Goal: Task Accomplishment & Management: Complete application form

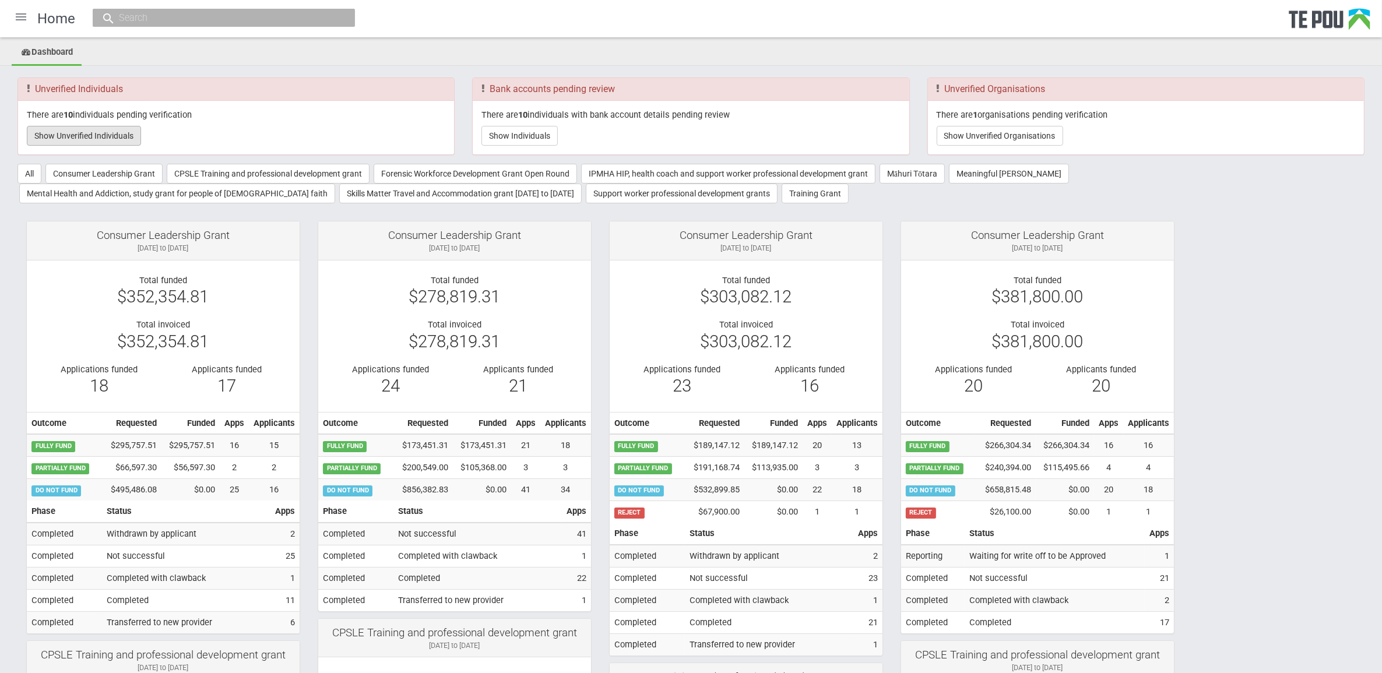
click at [92, 135] on button "Show Unverified Individuals" at bounding box center [84, 136] width 114 height 20
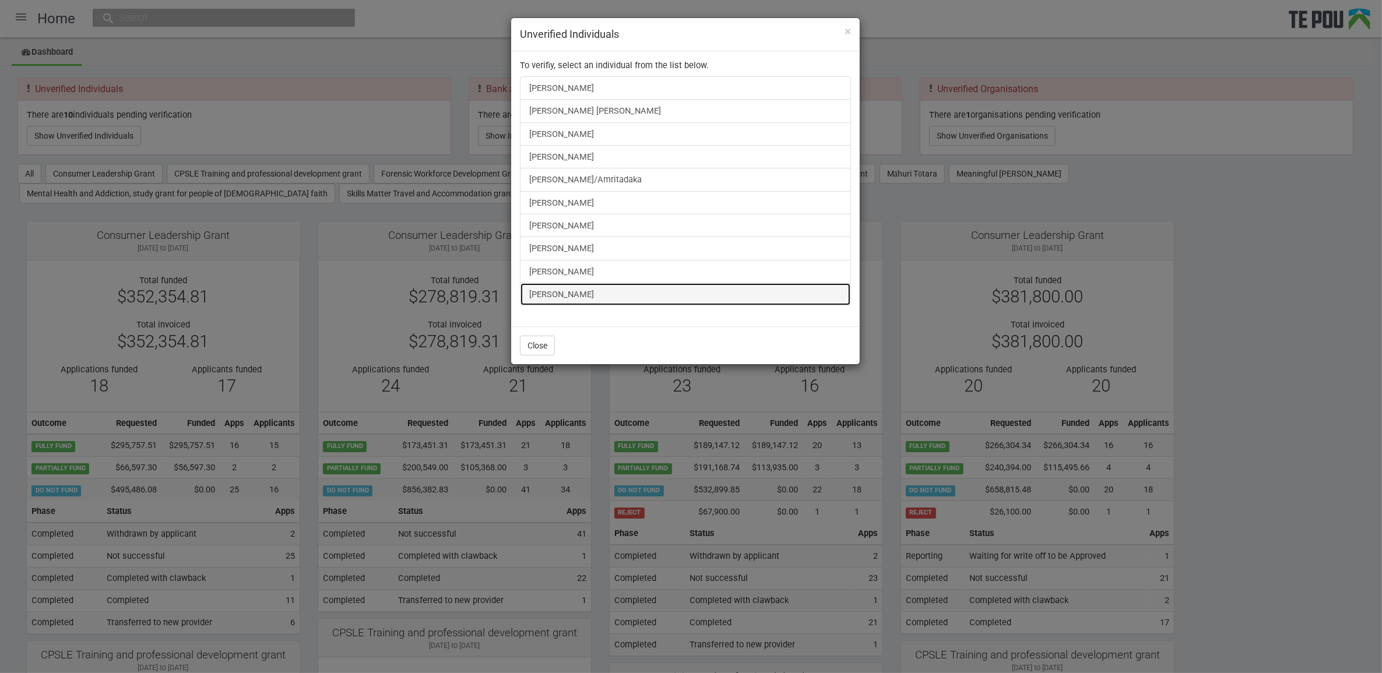
click at [577, 293] on link "[PERSON_NAME]" at bounding box center [685, 294] width 331 height 23
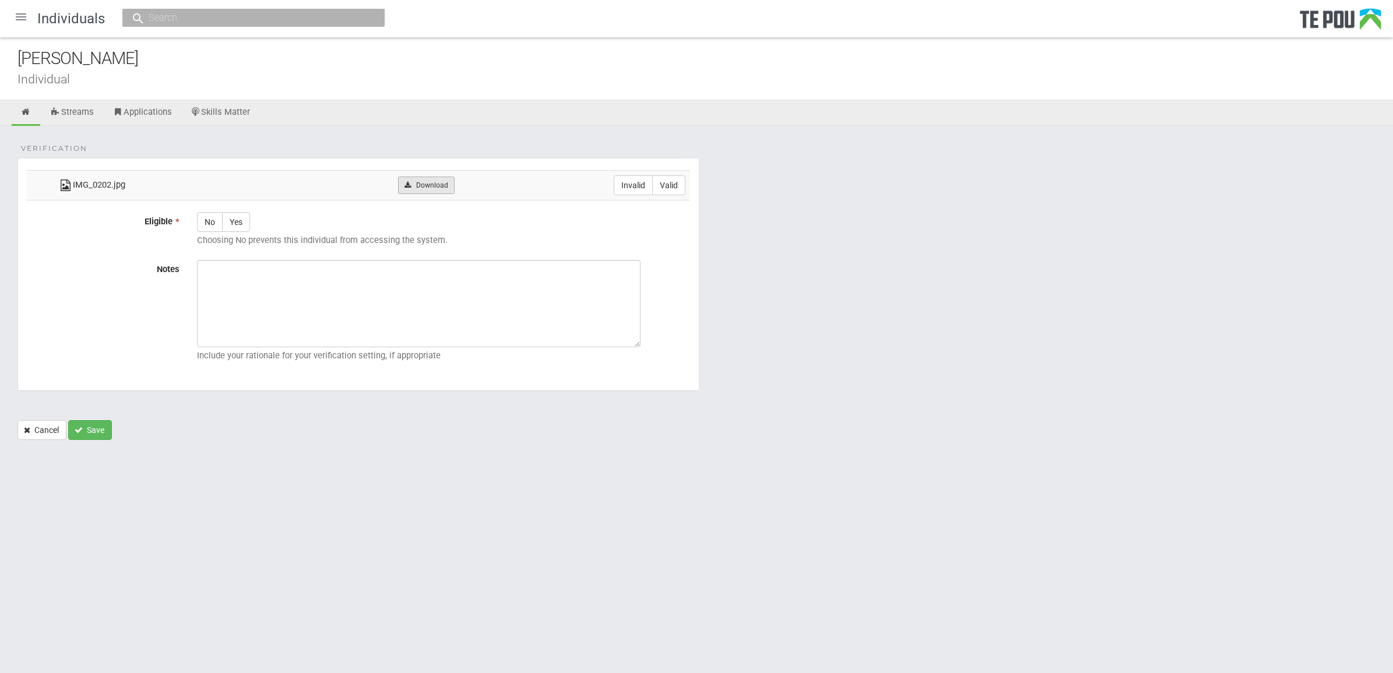
click at [422, 185] on link "Download" at bounding box center [426, 185] width 57 height 17
click at [841, 567] on html "Home Applications [PERSON_NAME] Applicants Organisations Individuals Moderation…" at bounding box center [696, 336] width 1393 height 673
drag, startPoint x: 672, startPoint y: 185, endPoint x: 570, endPoint y: 205, distance: 103.8
click at [672, 185] on label "Valid" at bounding box center [668, 185] width 33 height 20
radio input "true"
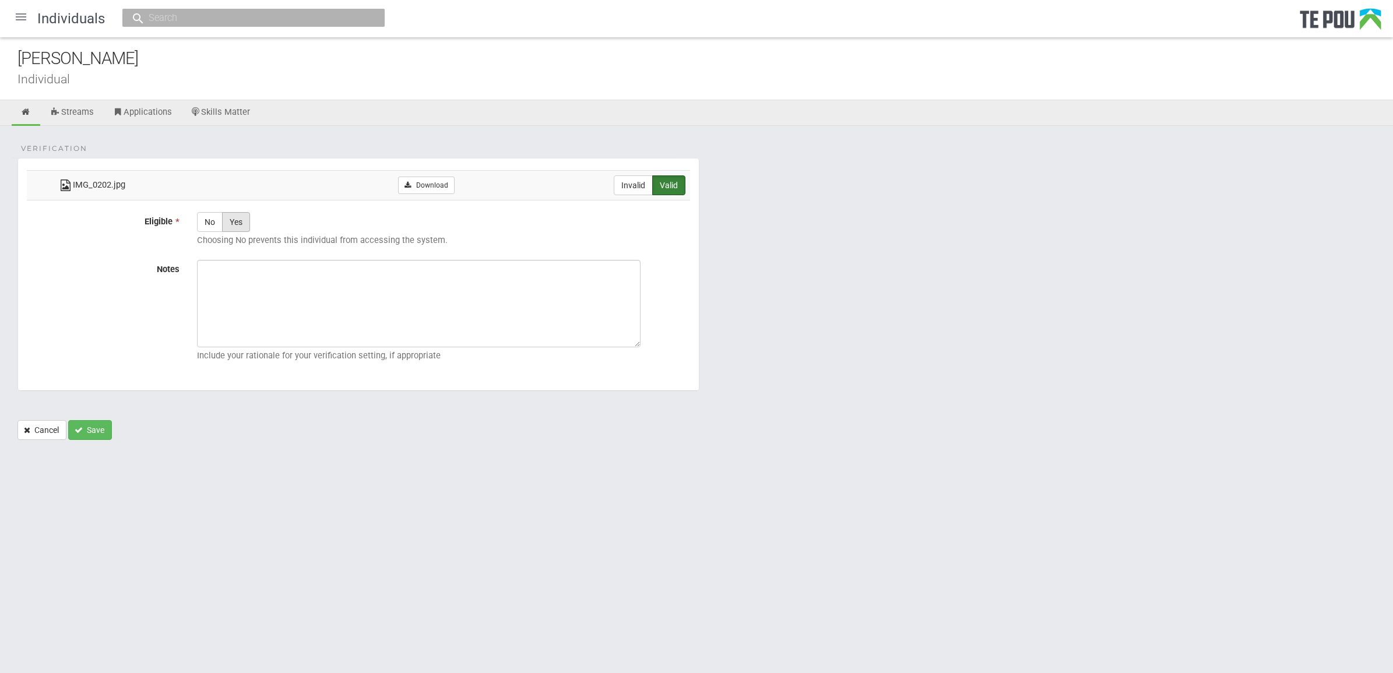
click at [239, 223] on label "Yes" at bounding box center [236, 222] width 28 height 20
radio input "true"
click at [252, 296] on textarea "Notes" at bounding box center [419, 303] width 444 height 87
paste textarea "Verified by [PERSON_NAME] @ [DATE]"
type textarea "Verified by [PERSON_NAME] @ [DATE]"
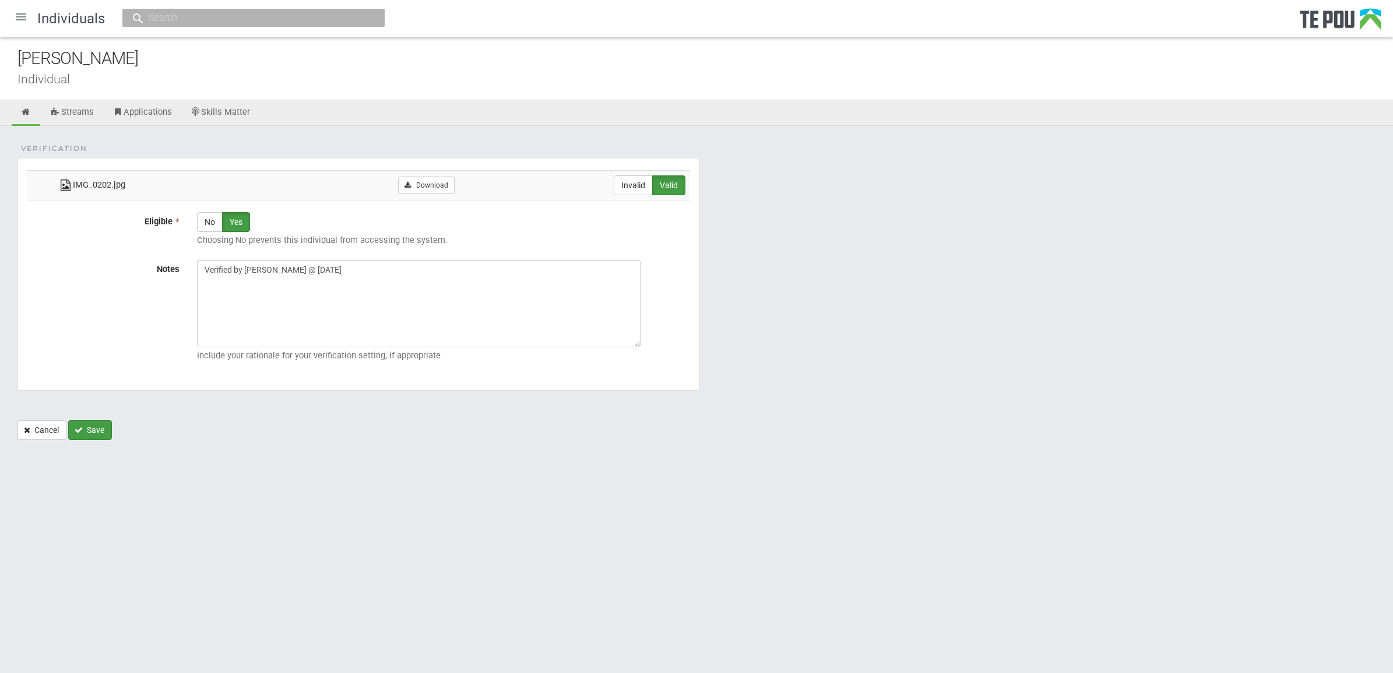
click at [91, 423] on button "Save" at bounding box center [90, 430] width 44 height 20
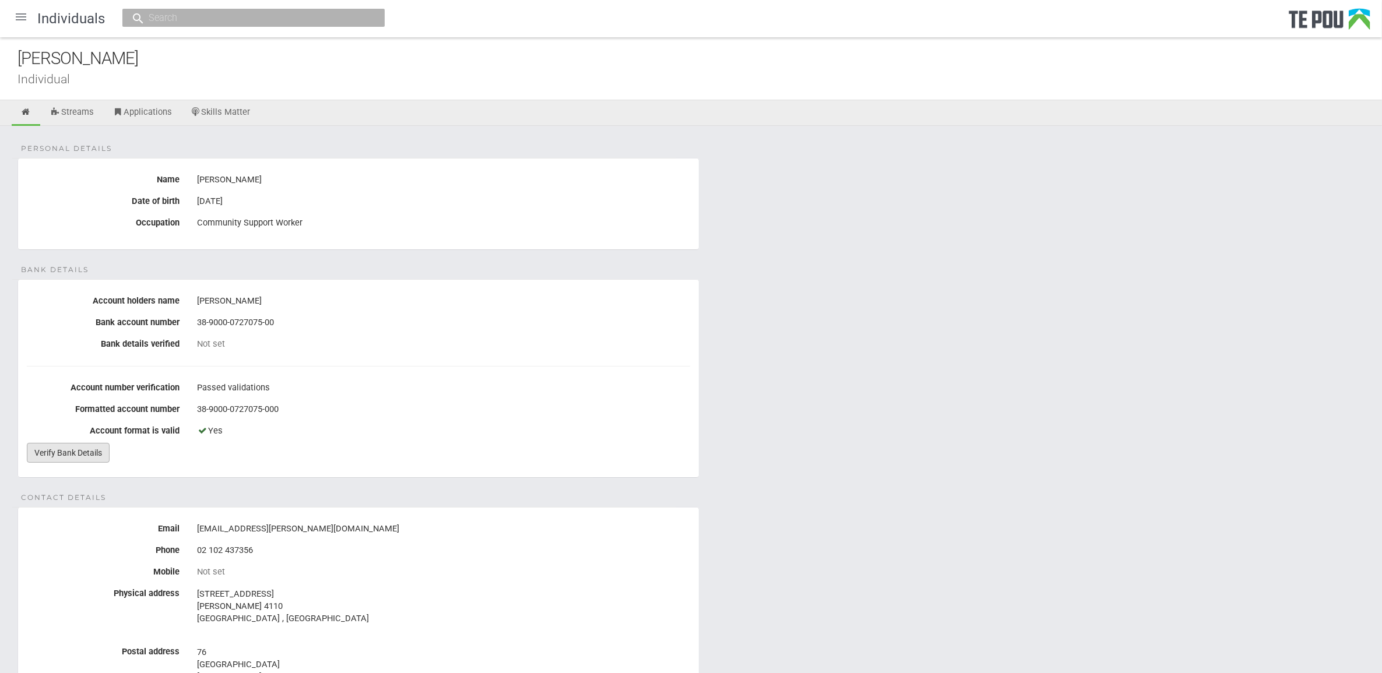
click at [62, 448] on link "Verify Bank Details" at bounding box center [68, 453] width 83 height 20
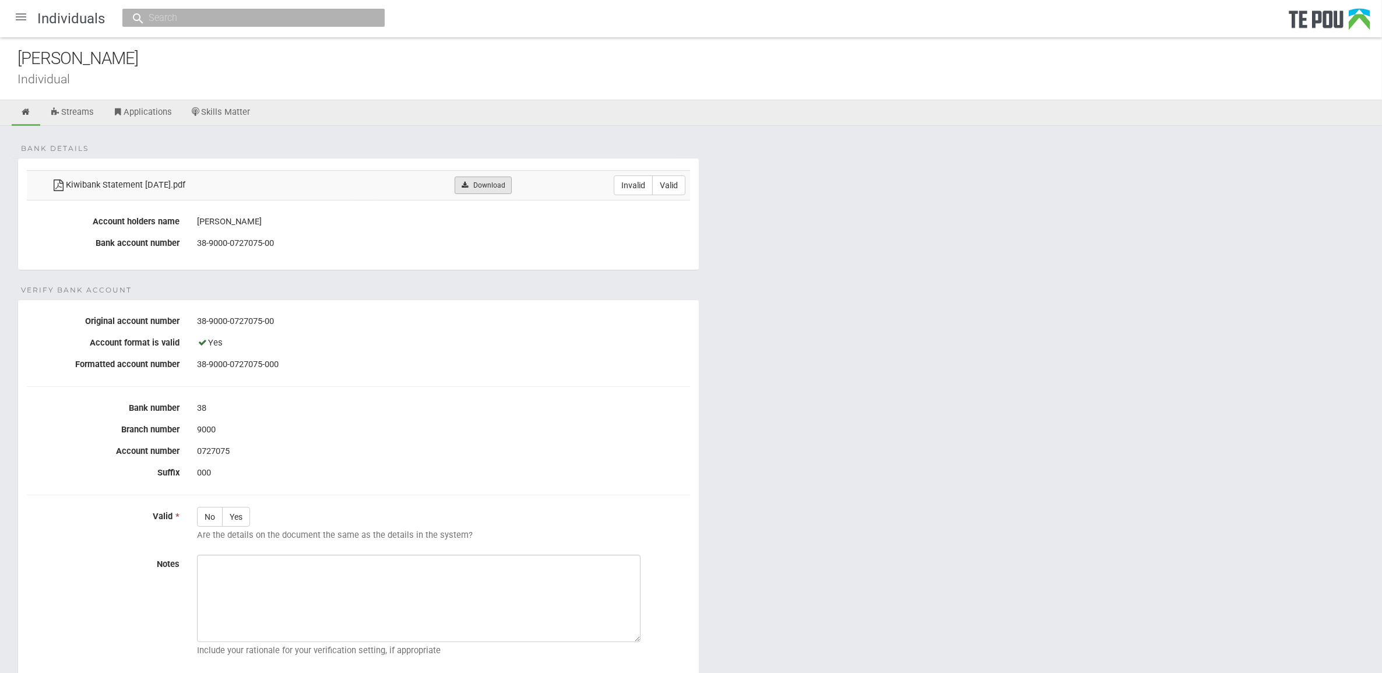
click at [508, 180] on link "Download" at bounding box center [483, 185] width 57 height 17
click at [553, 406] on div "38" at bounding box center [443, 409] width 493 height 20
click at [678, 179] on label "Valid" at bounding box center [668, 185] width 33 height 20
radio input "true"
click at [244, 513] on label "Yes" at bounding box center [236, 517] width 28 height 20
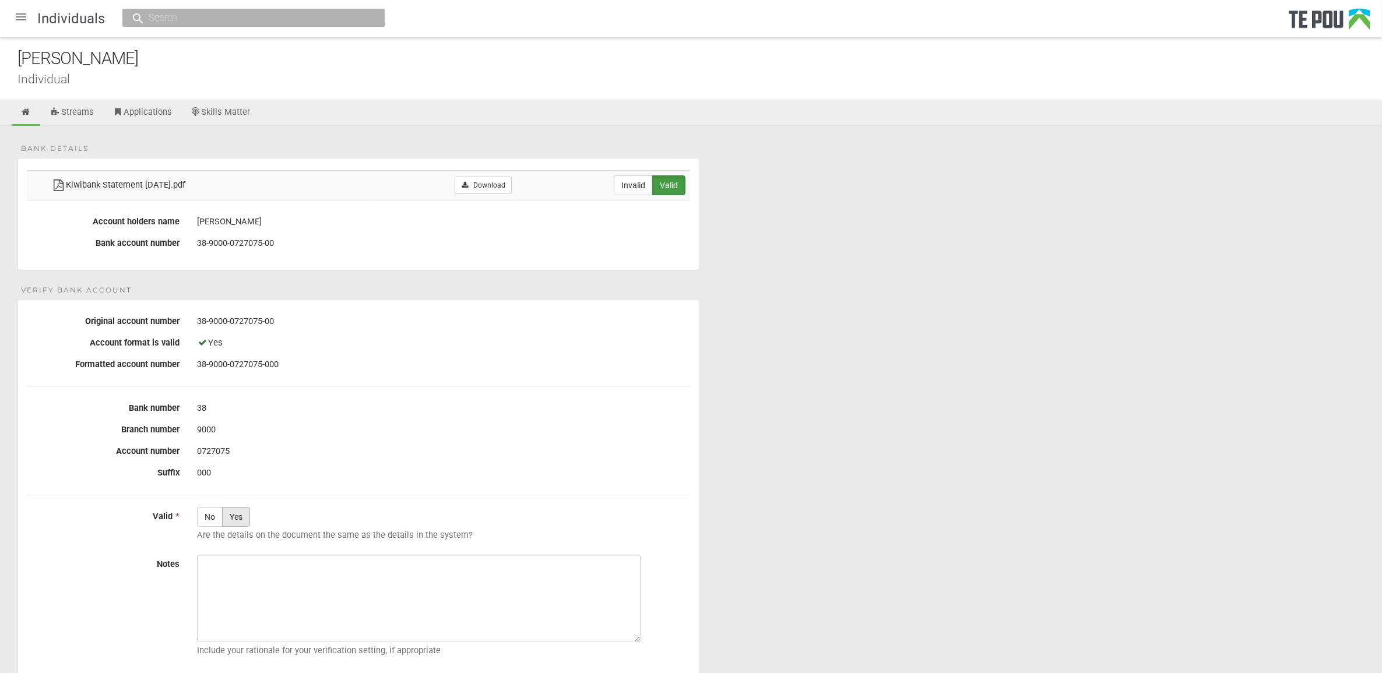
radio input "true"
click at [334, 265] on fieldset "Bank details Kiwibank Statement 22.09.25.pdf Download Invalid Valid Account hol…" at bounding box center [358, 214] width 682 height 113
click at [331, 596] on textarea "Notes" at bounding box center [419, 598] width 444 height 87
paste textarea "Verified by [PERSON_NAME] @ [DATE]"
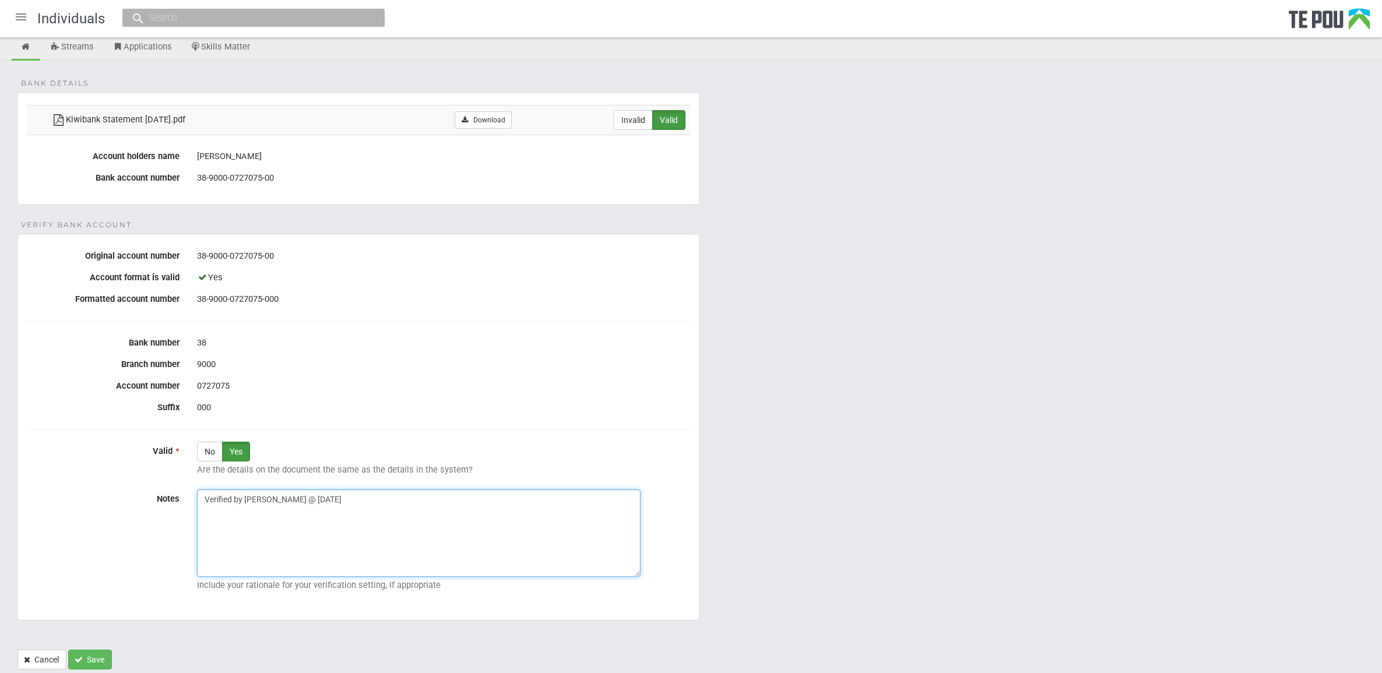
scroll to position [104, 0]
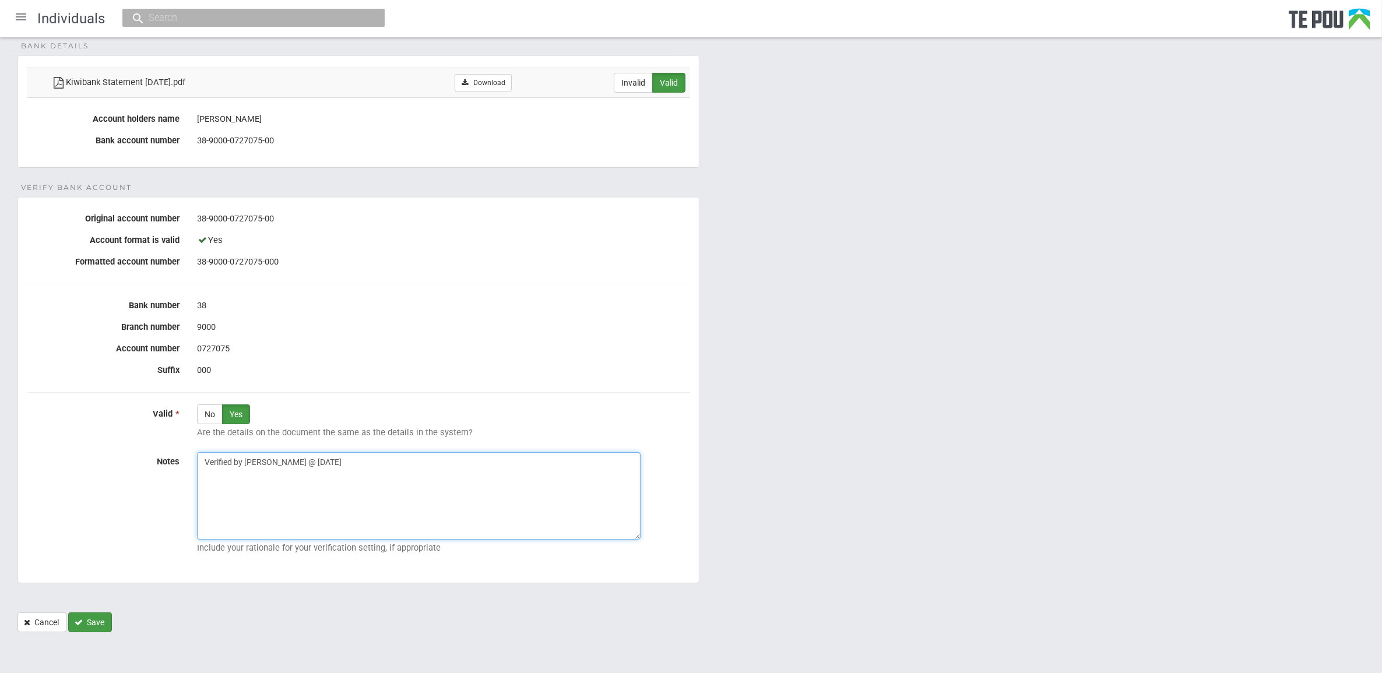
type textarea "Verified by [PERSON_NAME] @ [DATE]"
click at [105, 616] on button "Save" at bounding box center [90, 623] width 44 height 20
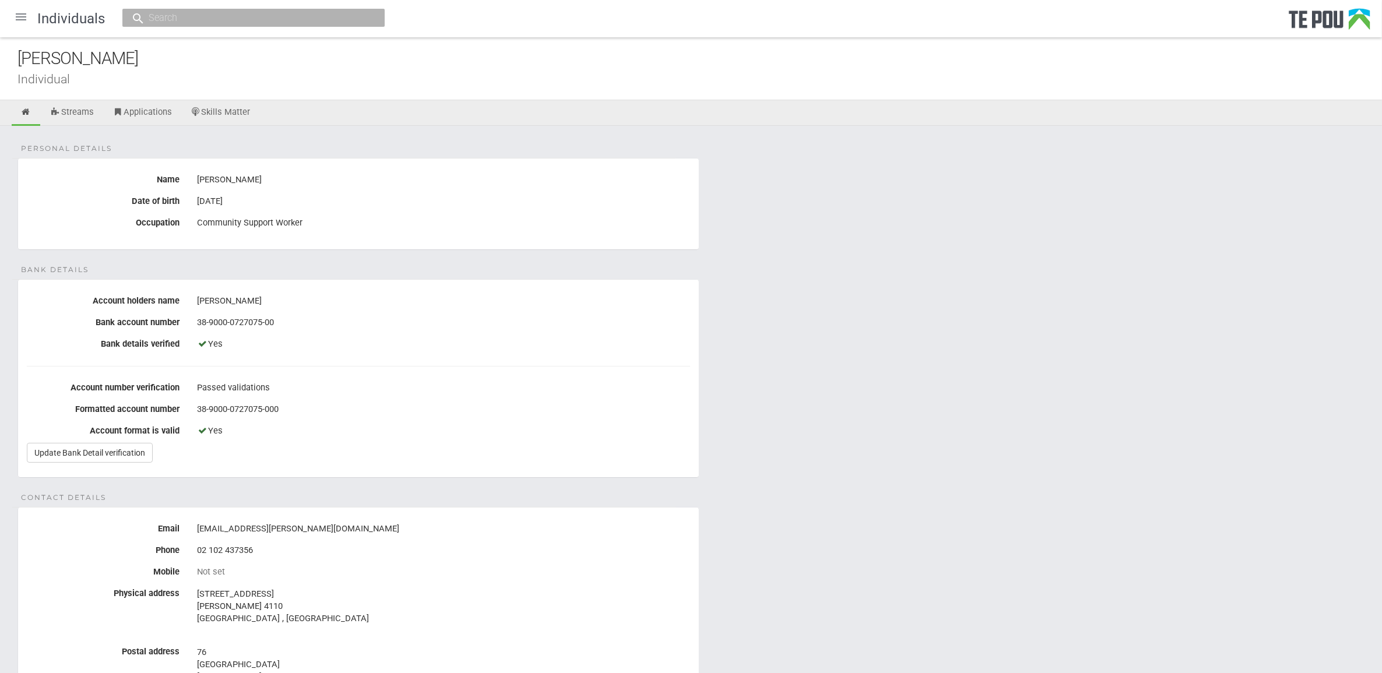
click at [20, 15] on div at bounding box center [21, 17] width 28 height 28
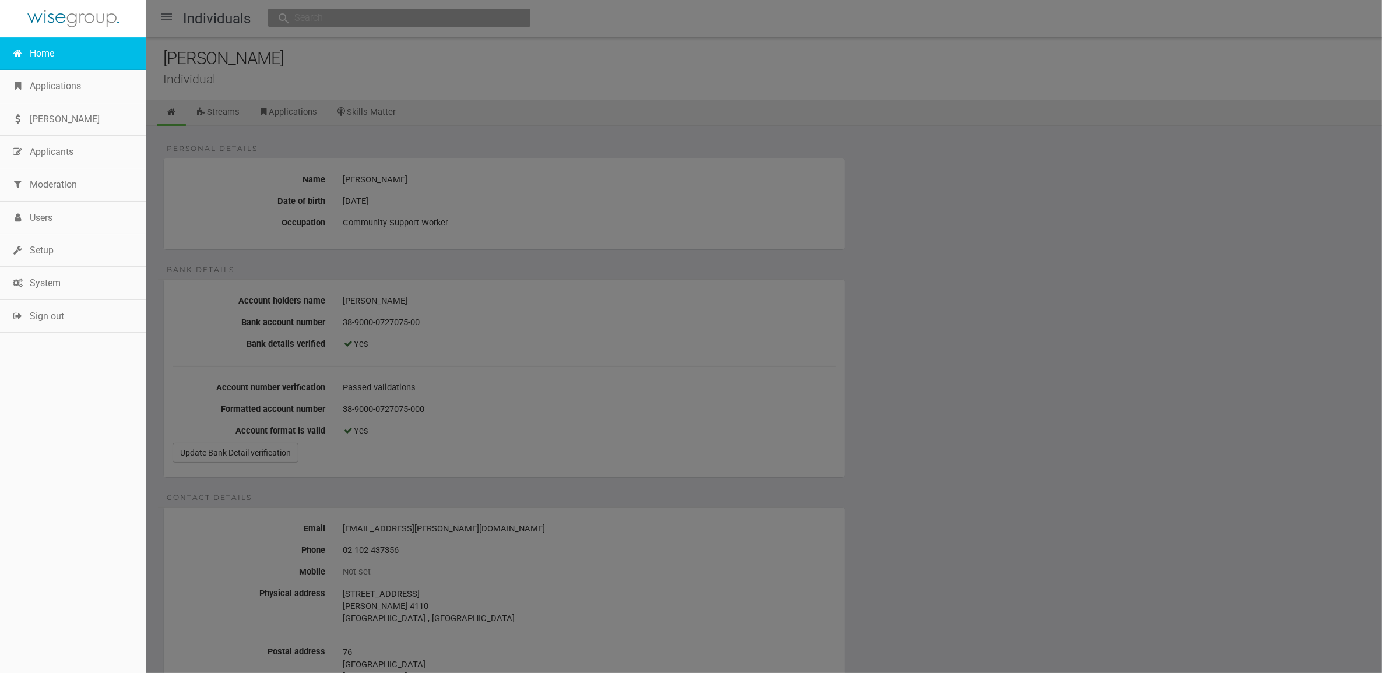
click at [76, 47] on link "Home" at bounding box center [73, 53] width 146 height 33
click at [65, 47] on link "Home" at bounding box center [73, 53] width 146 height 33
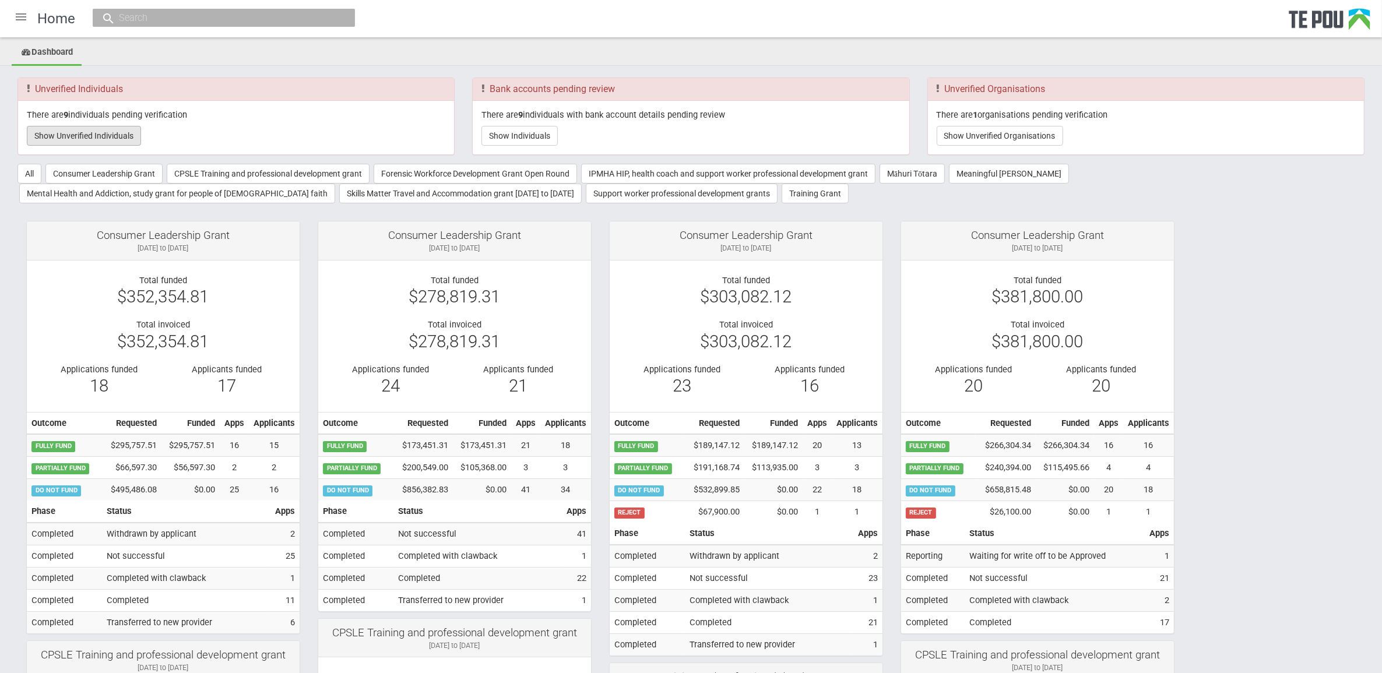
click at [115, 133] on button "Show Unverified Individuals" at bounding box center [84, 136] width 114 height 20
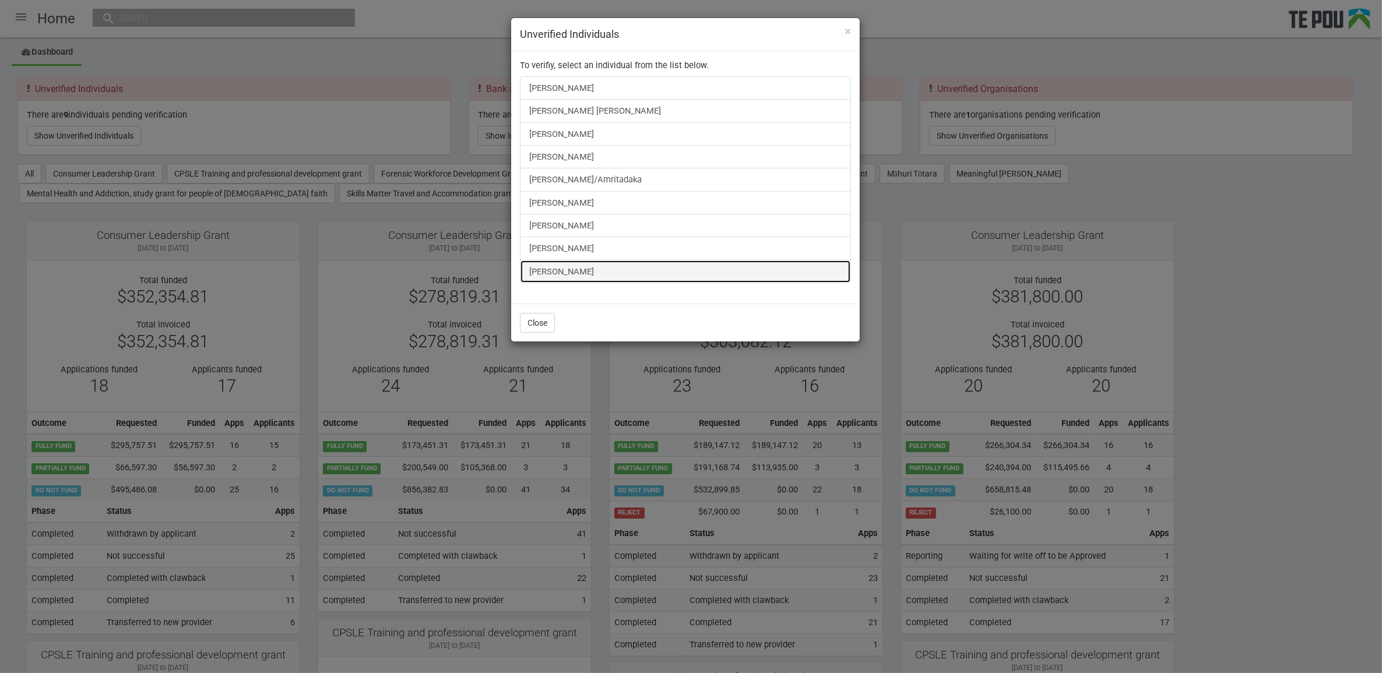
click at [582, 280] on link "[PERSON_NAME]" at bounding box center [685, 271] width 331 height 23
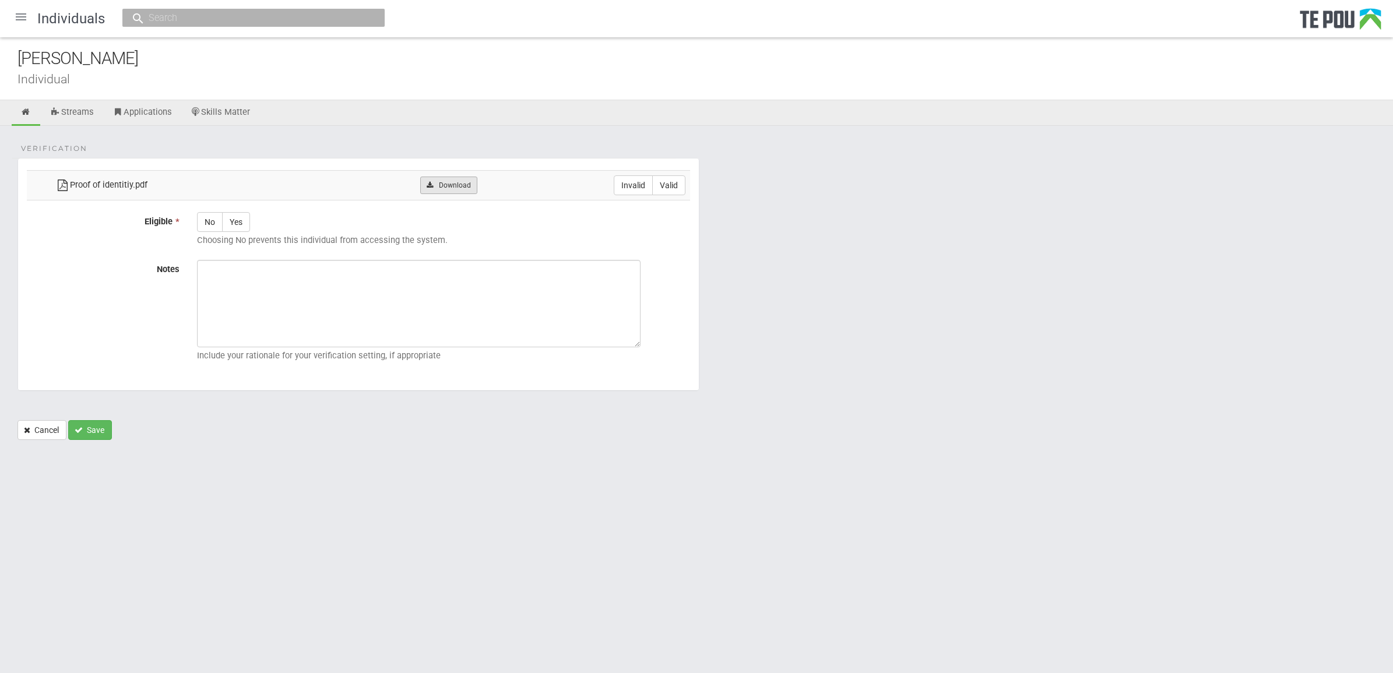
click at [462, 187] on link "Download" at bounding box center [448, 185] width 57 height 17
click at [663, 182] on label "Valid" at bounding box center [668, 185] width 33 height 20
radio input "true"
click at [231, 228] on label "Yes" at bounding box center [236, 222] width 28 height 20
radio input "true"
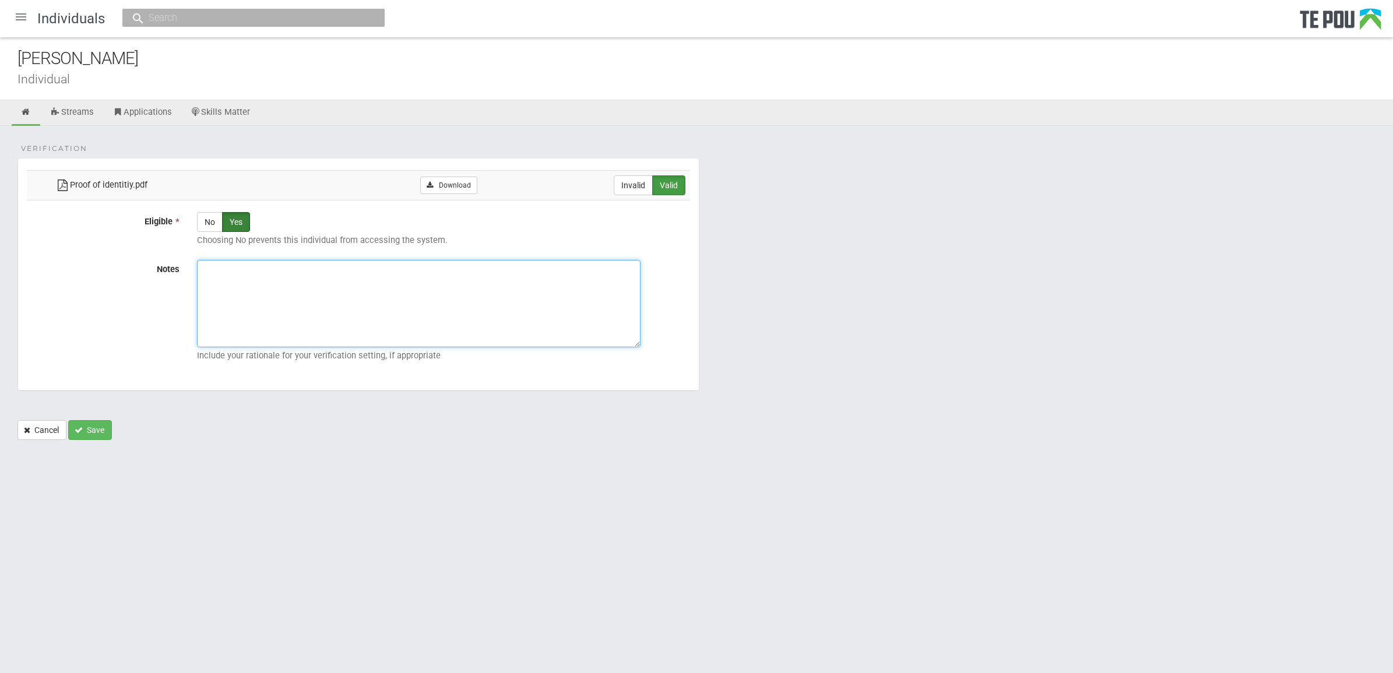
click at [249, 341] on textarea "Notes" at bounding box center [419, 303] width 444 height 87
paste textarea "Verified by [PERSON_NAME] @ [DATE]"
type textarea "Verified by [PERSON_NAME] @ [DATE]"
click at [85, 432] on button "Save" at bounding box center [90, 430] width 44 height 20
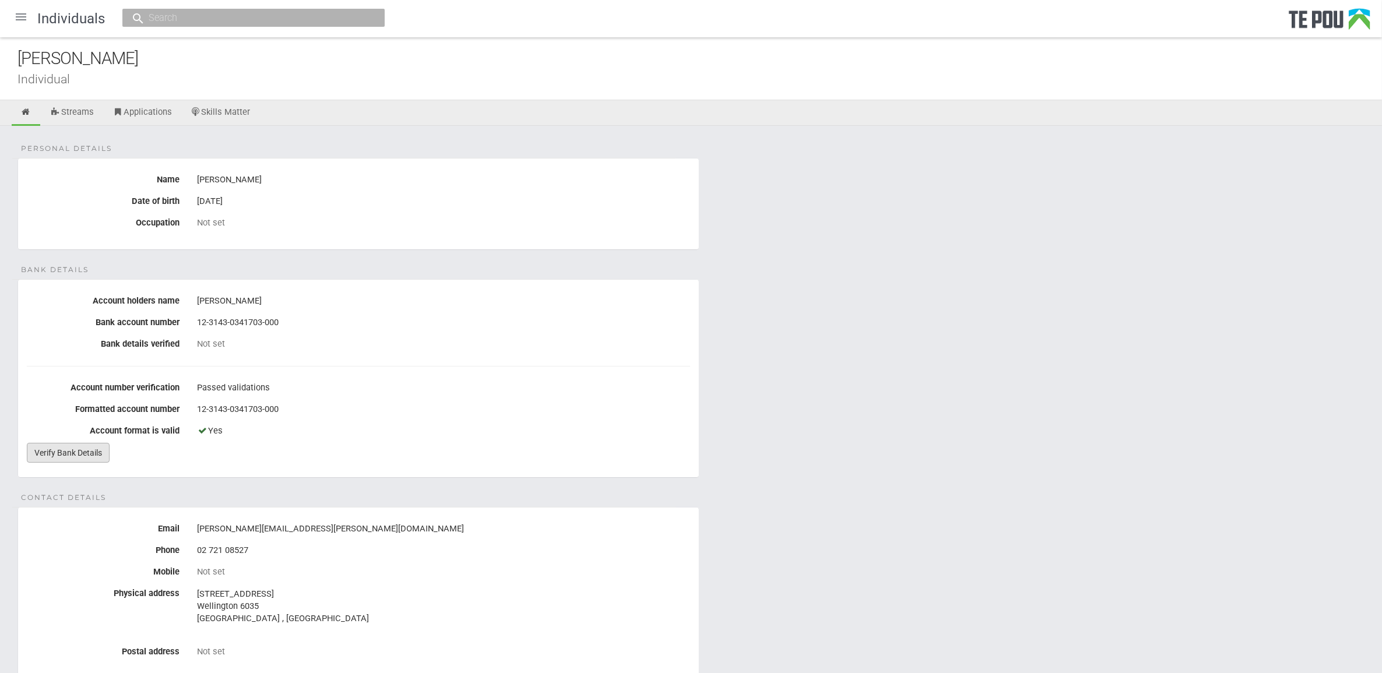
click at [61, 453] on link "Verify Bank Details" at bounding box center [68, 453] width 83 height 20
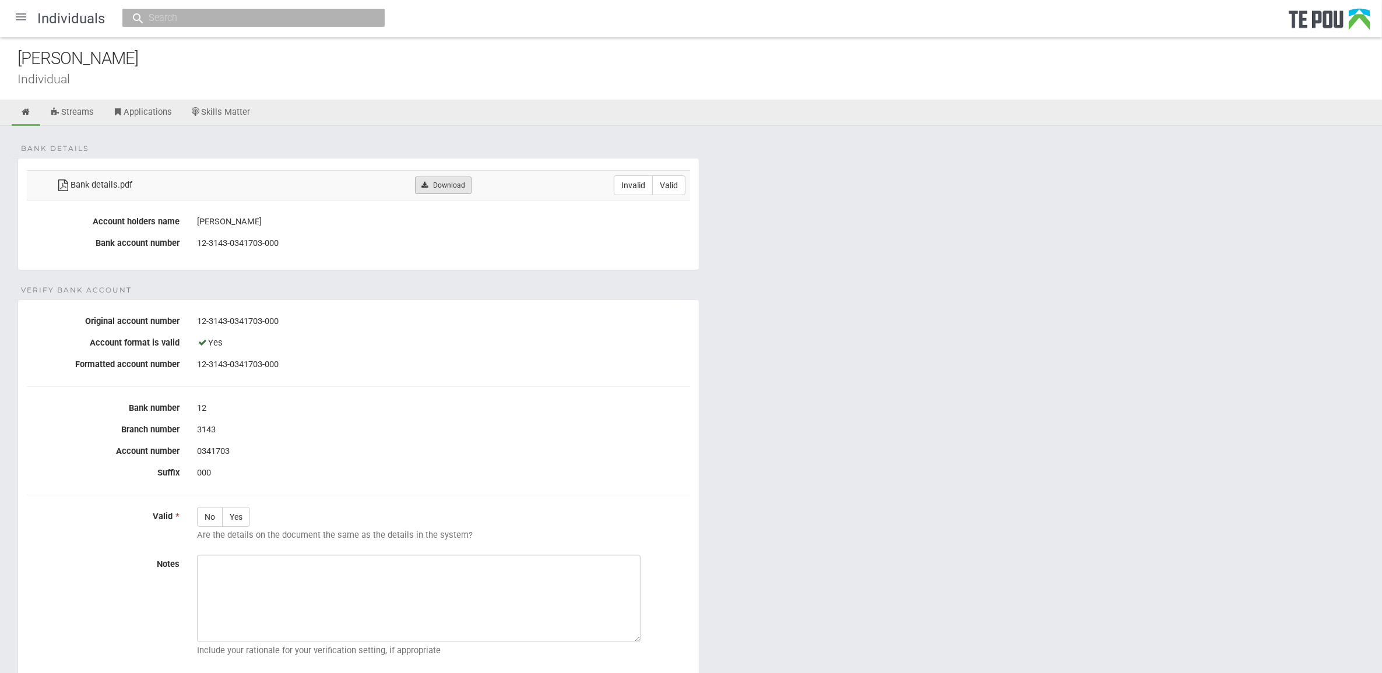
click at [442, 189] on link "Download" at bounding box center [443, 185] width 57 height 17
click at [257, 349] on div "Yes" at bounding box center [443, 343] width 493 height 20
click at [669, 189] on label "Valid" at bounding box center [668, 185] width 33 height 20
radio input "true"
click at [240, 517] on label "Yes" at bounding box center [236, 517] width 28 height 20
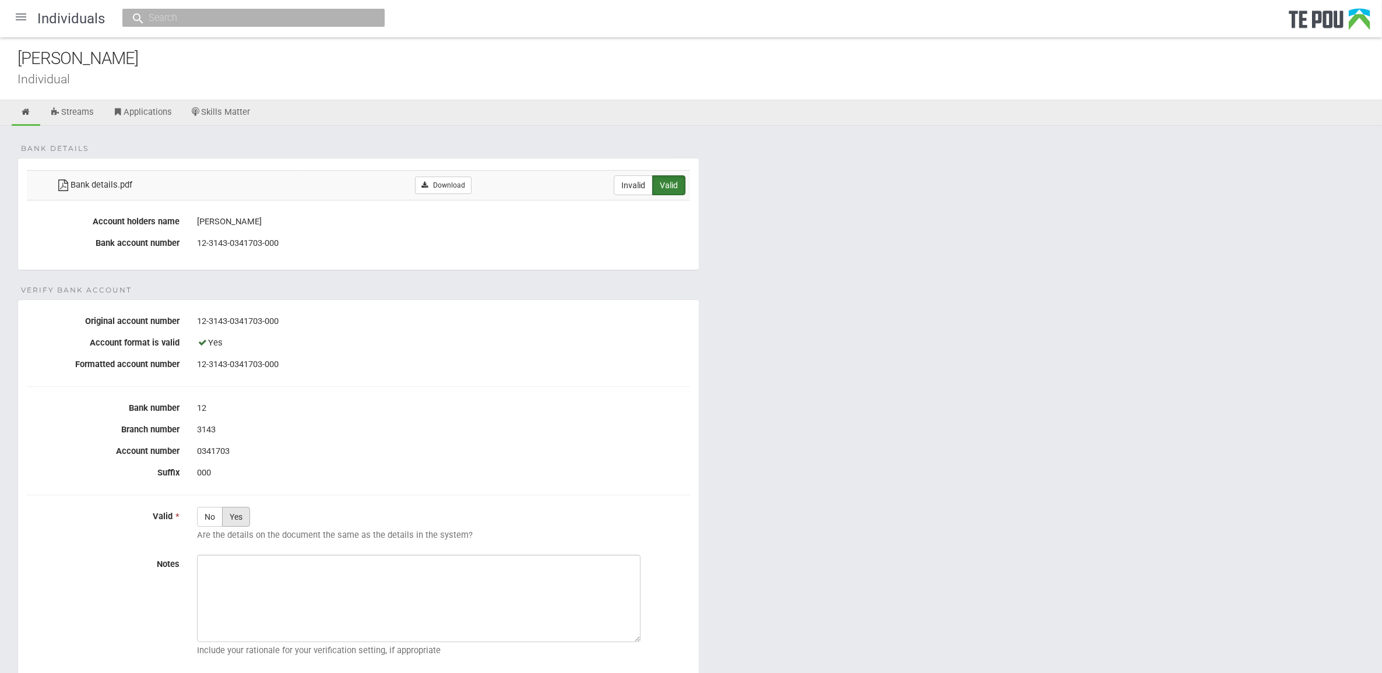
radio input "true"
click at [295, 579] on textarea "Notes" at bounding box center [419, 598] width 444 height 87
paste textarea "Verified by Melody @ 23/9/2025"
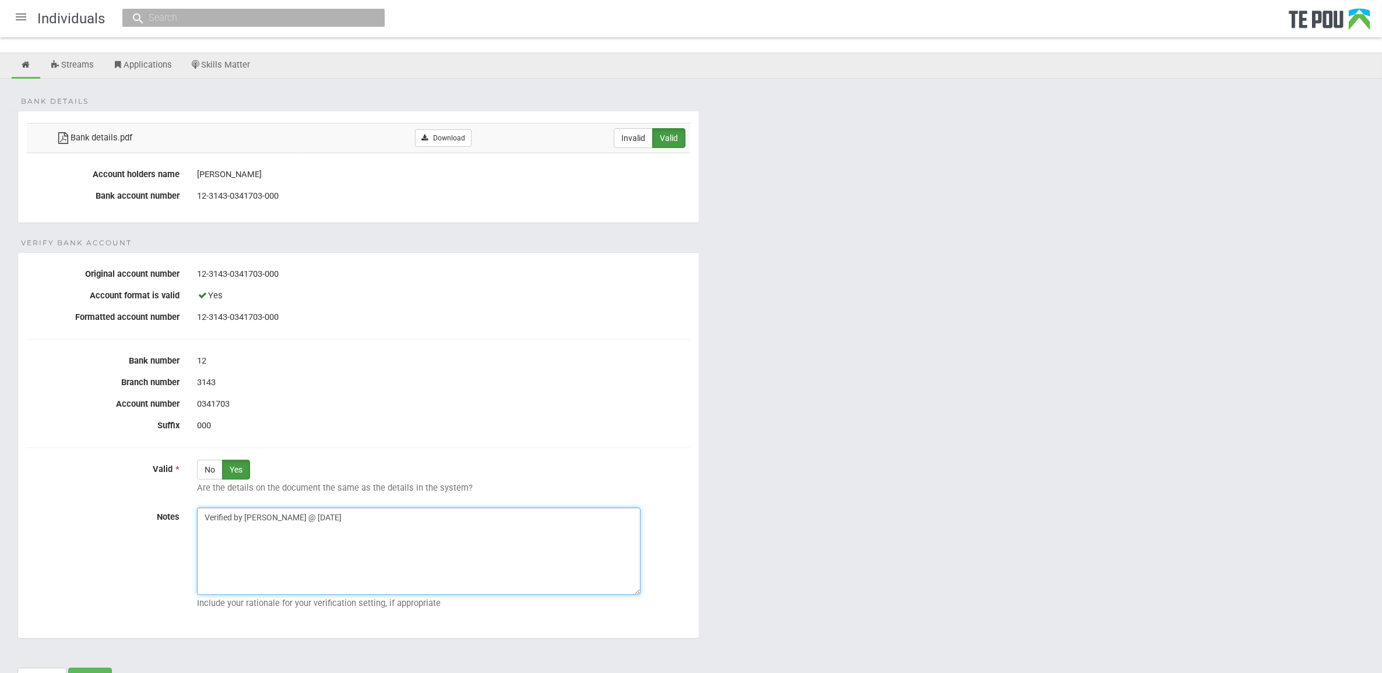
scroll to position [104, 0]
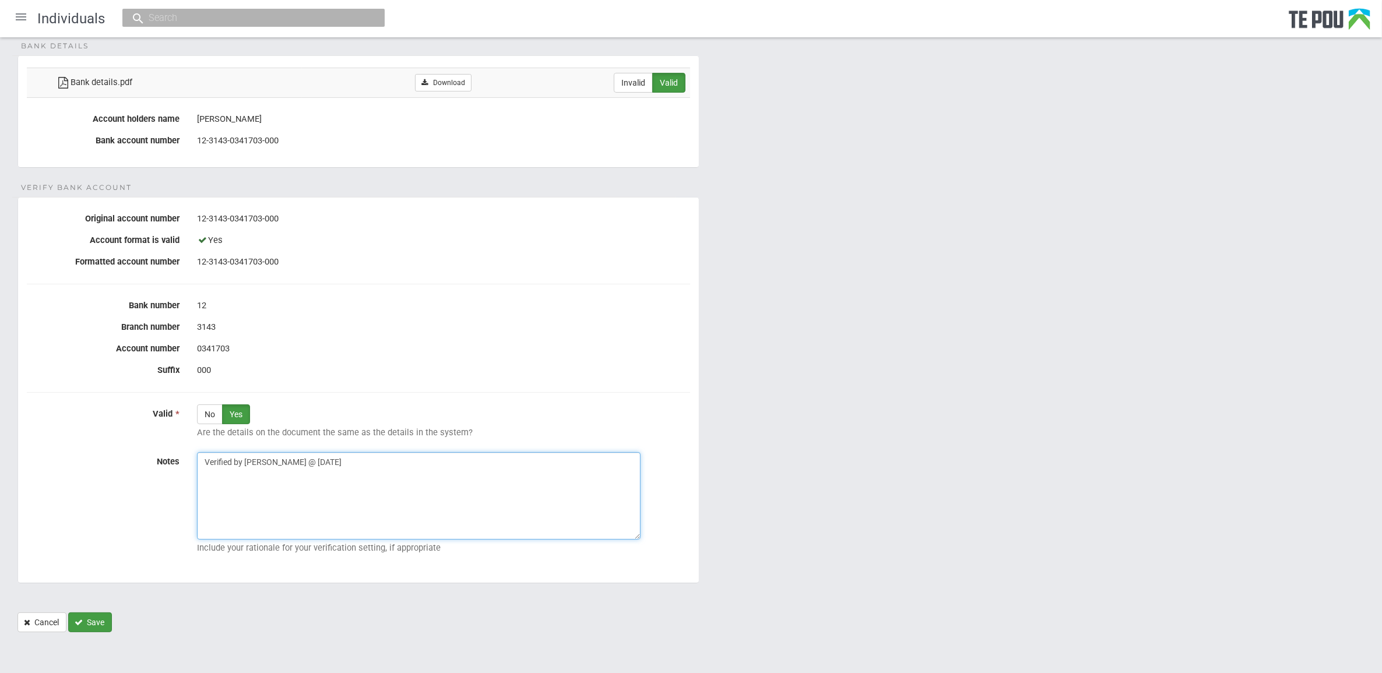
type textarea "Verified by Melody @ 23/9/2025"
click at [94, 616] on button "Save" at bounding box center [90, 623] width 44 height 20
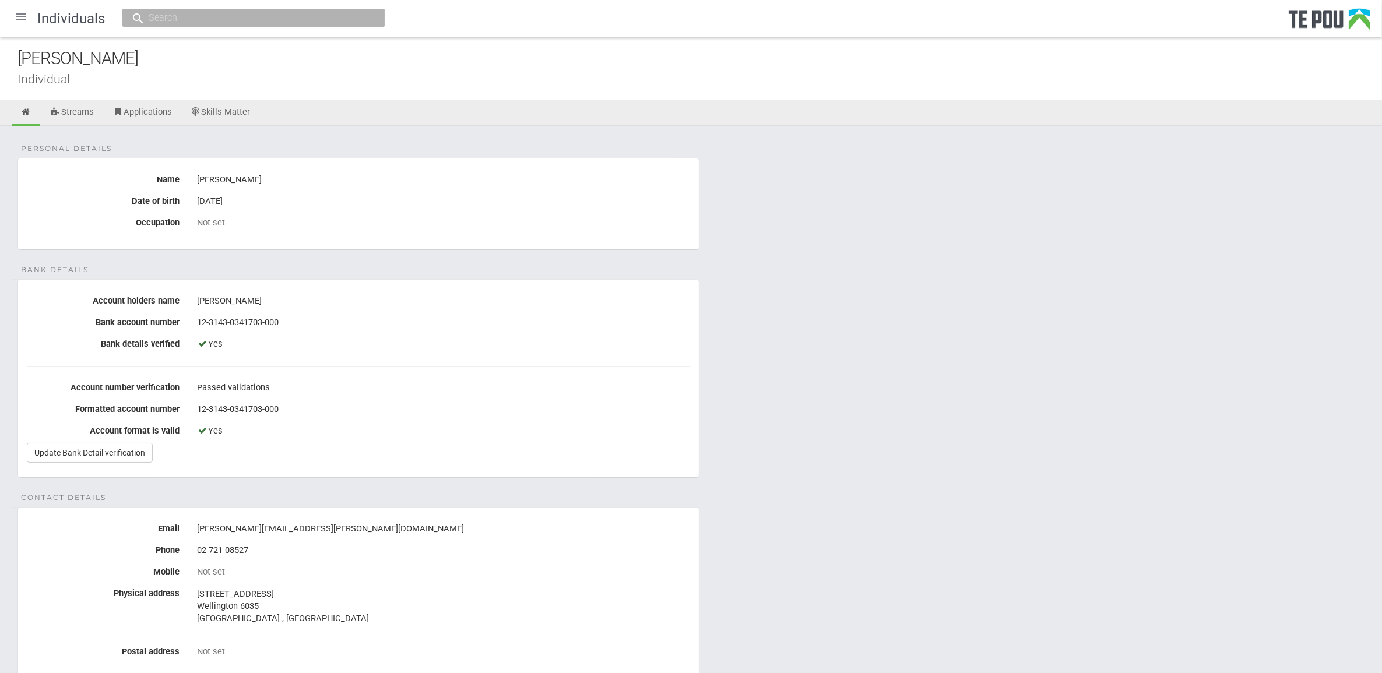
click at [19, 9] on div at bounding box center [21, 17] width 28 height 28
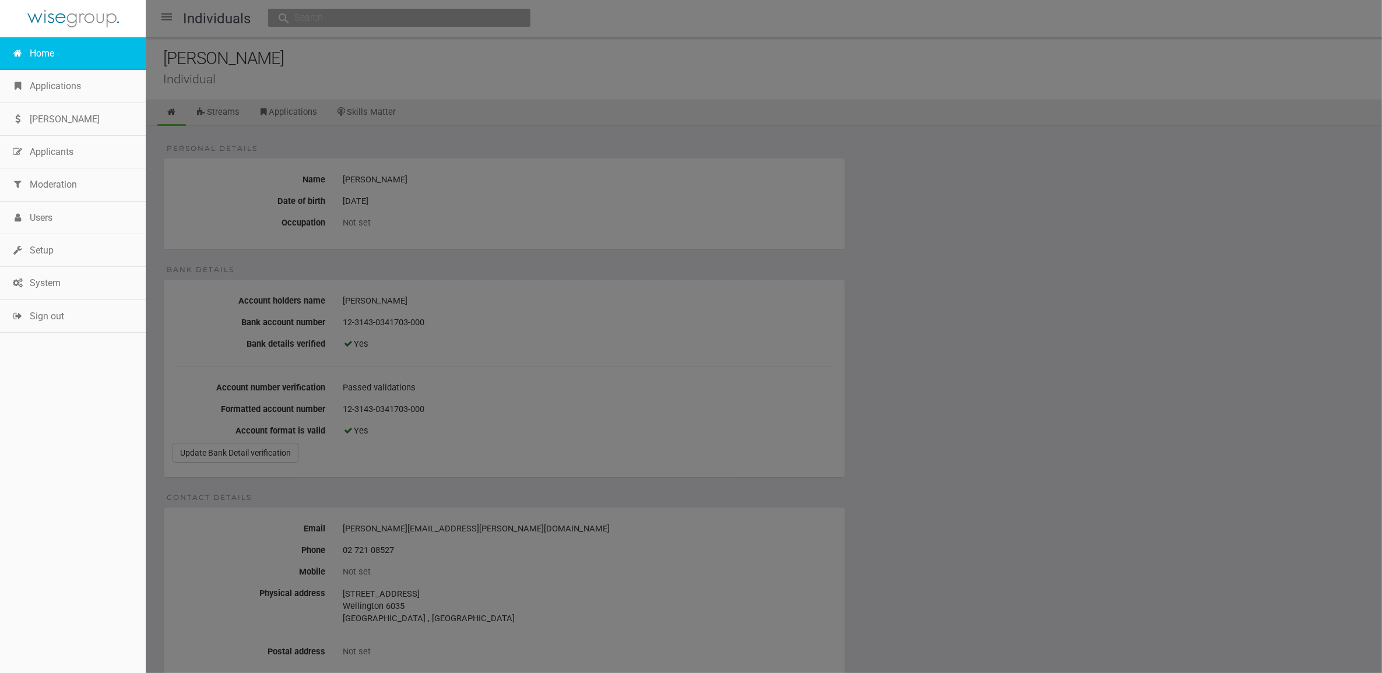
click at [33, 50] on link "Home" at bounding box center [73, 53] width 146 height 33
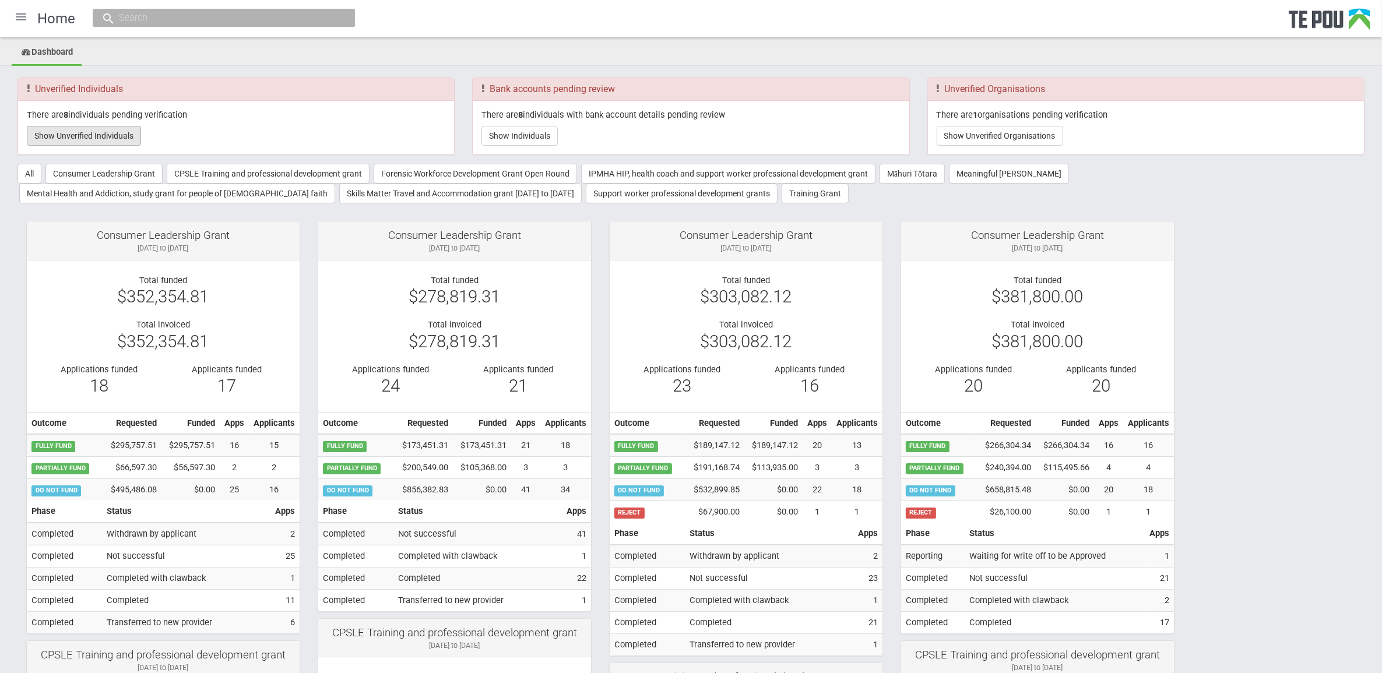
click at [109, 143] on button "Show Unverified Individuals" at bounding box center [84, 136] width 114 height 20
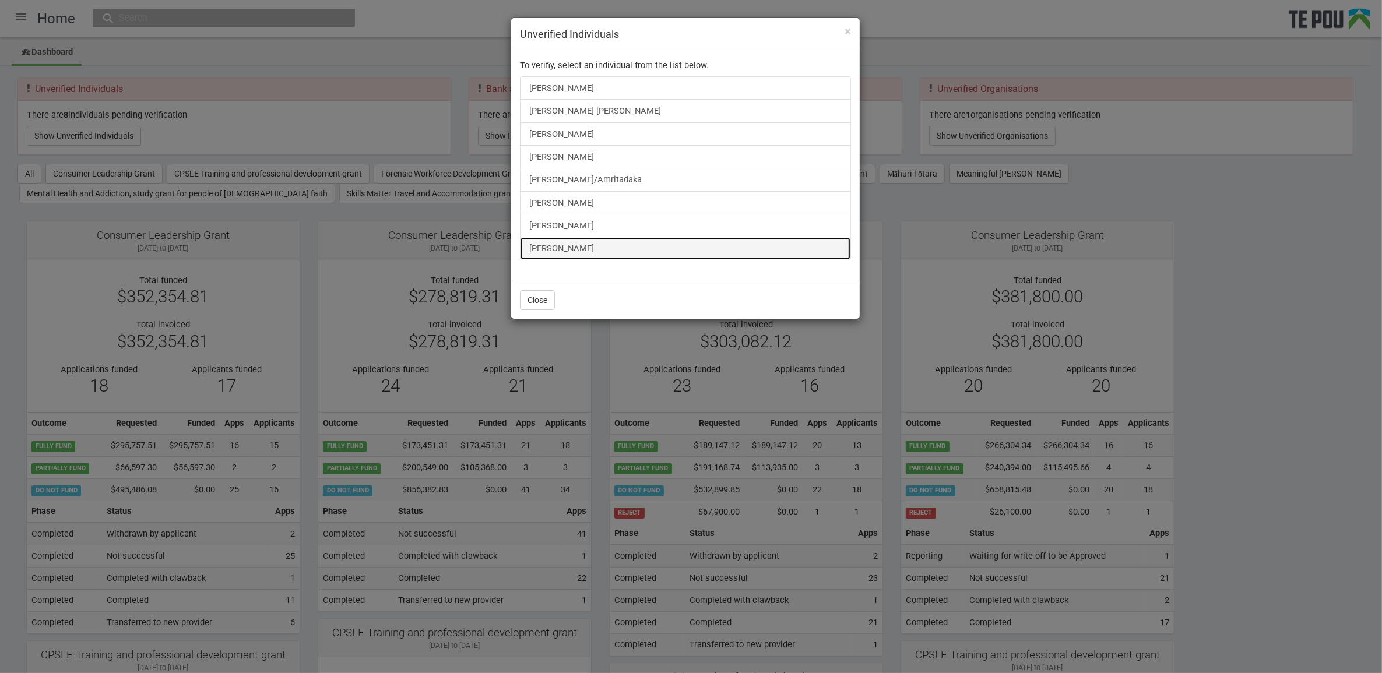
click at [543, 245] on link "[PERSON_NAME]" at bounding box center [685, 248] width 331 height 23
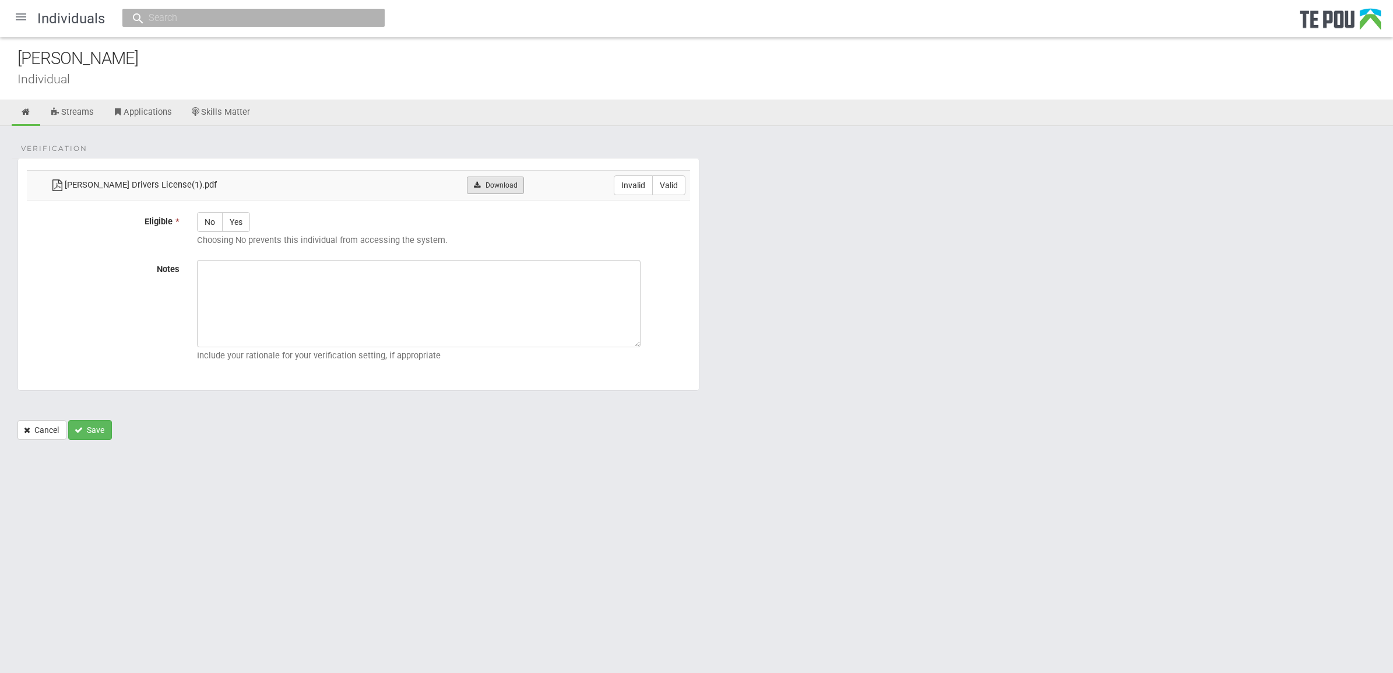
click at [474, 182] on link "Download" at bounding box center [495, 185] width 57 height 17
click at [676, 182] on label "Valid" at bounding box center [668, 185] width 33 height 20
radio input "true"
click at [236, 228] on label "Yes" at bounding box center [236, 222] width 28 height 20
radio input "true"
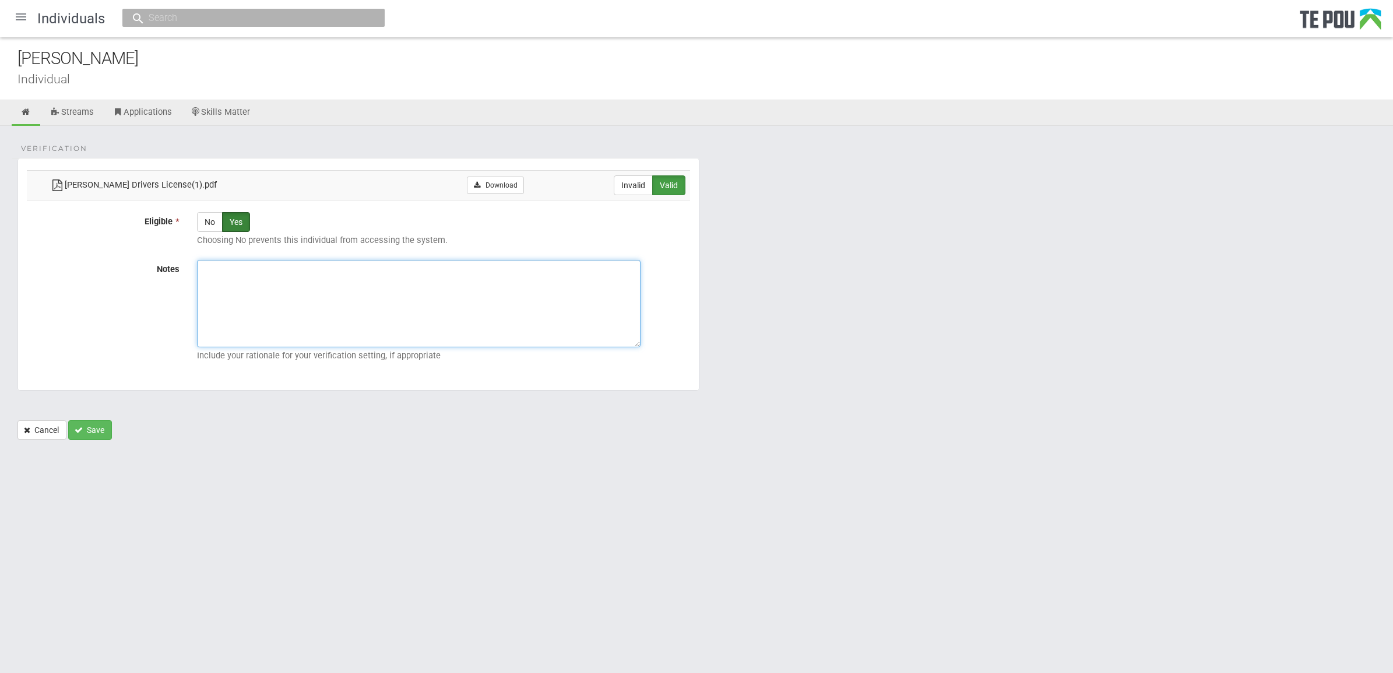
click at [264, 293] on textarea "Notes" at bounding box center [419, 303] width 444 height 87
paste textarea "Verified by [PERSON_NAME] @ [DATE]"
type textarea "Verified by [PERSON_NAME] @ [DATE]"
click at [101, 433] on button "Save" at bounding box center [90, 430] width 44 height 20
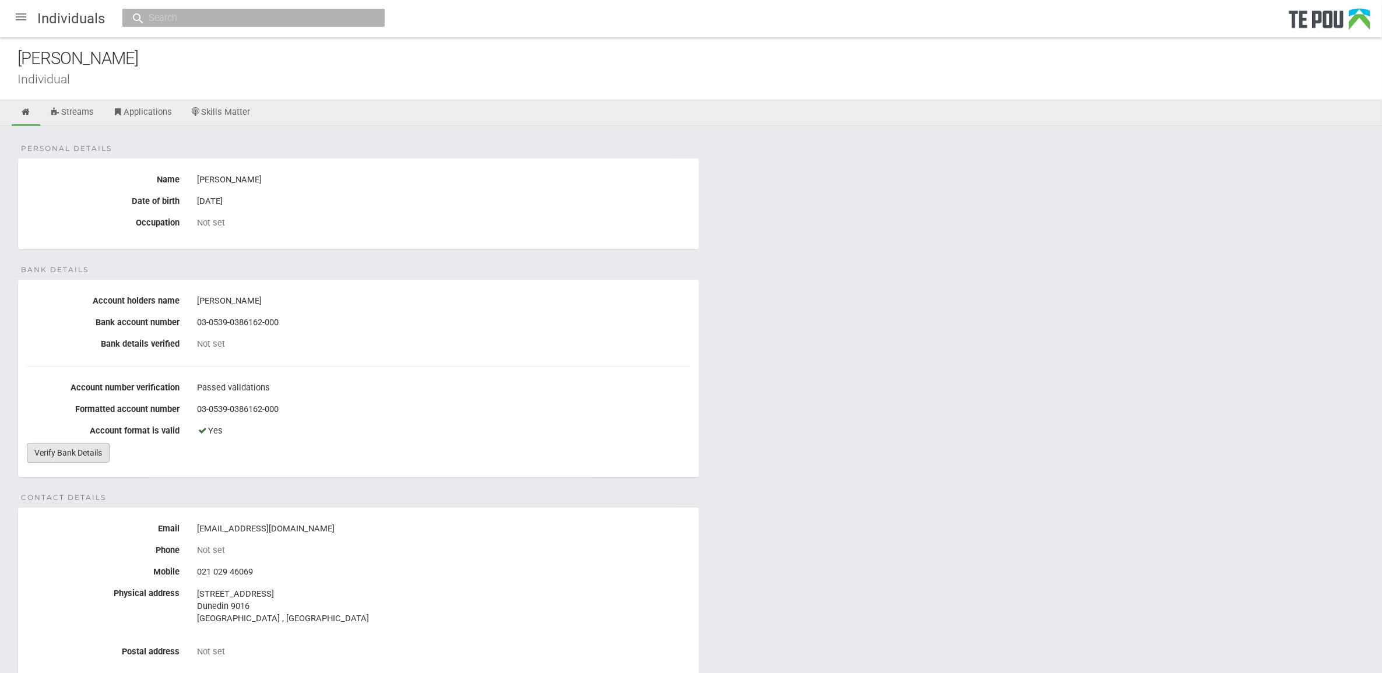
click at [76, 450] on link "Verify Bank Details" at bounding box center [68, 453] width 83 height 20
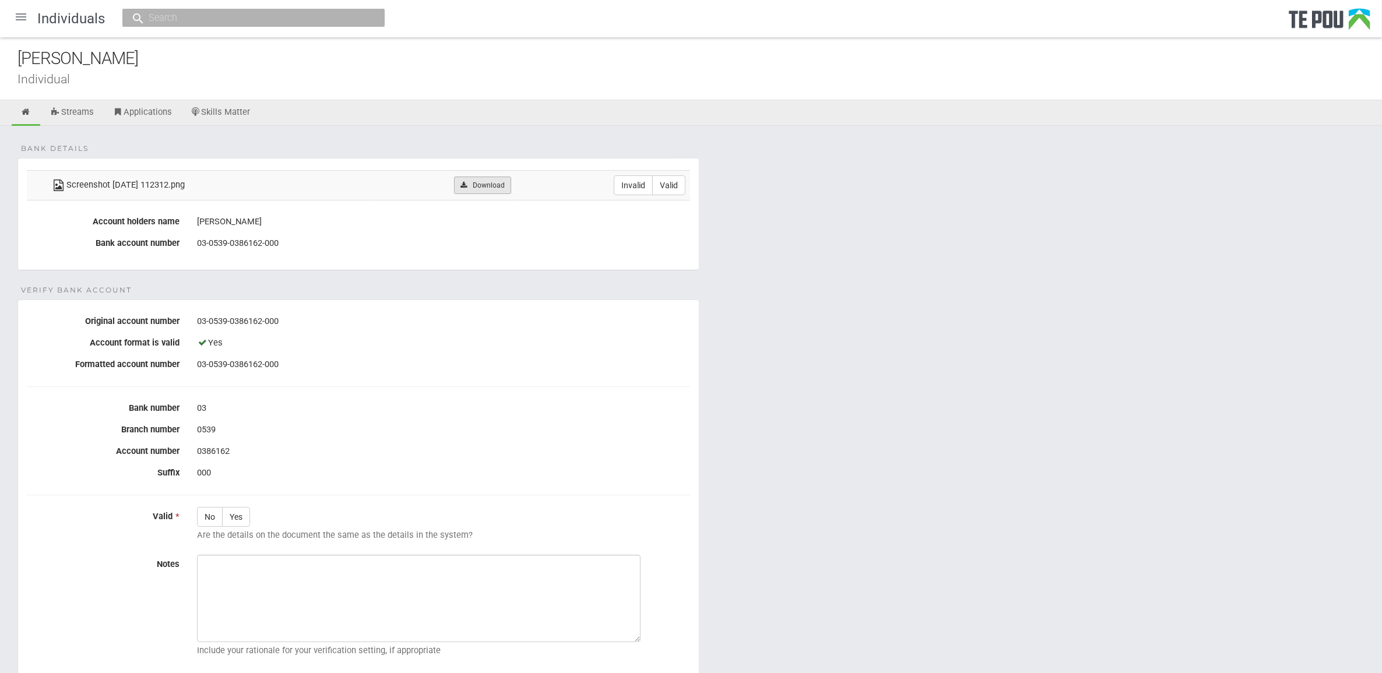
click at [498, 191] on link "Download" at bounding box center [482, 185] width 57 height 17
click at [29, 113] on icon at bounding box center [25, 112] width 11 height 9
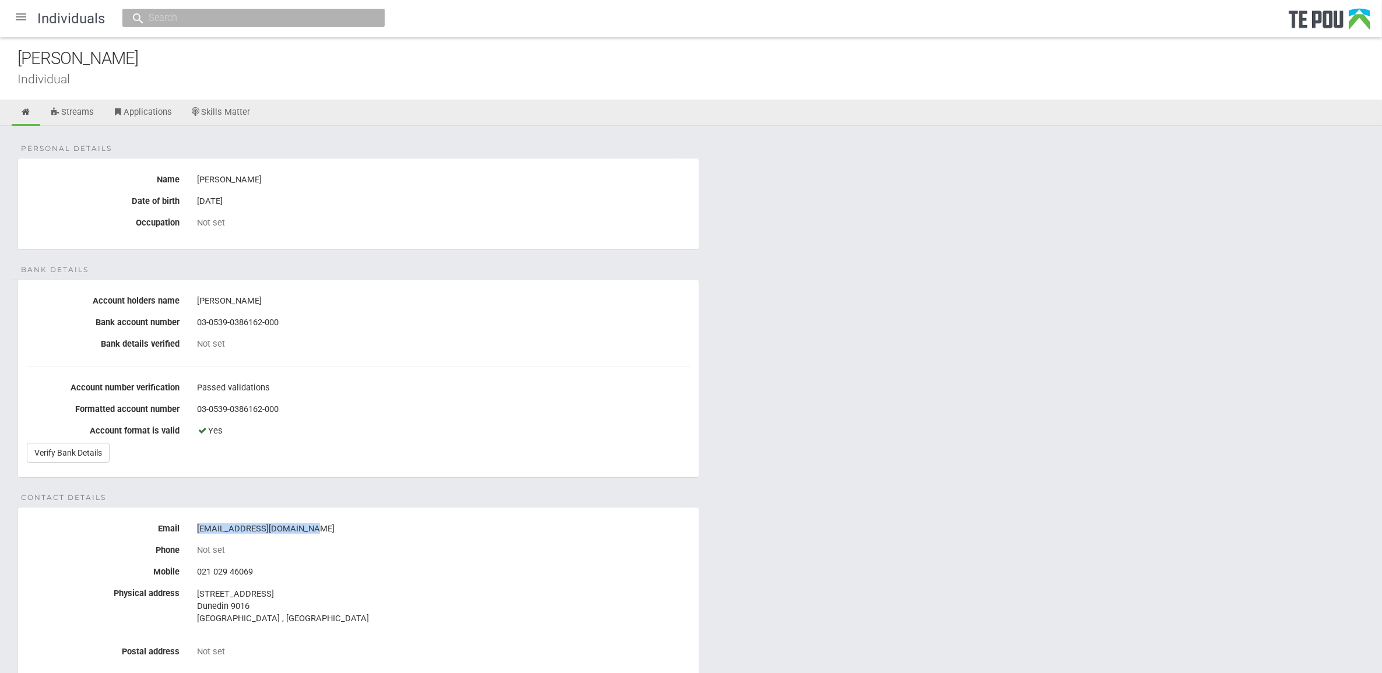
drag, startPoint x: 303, startPoint y: 525, endPoint x: 196, endPoint y: 525, distance: 107.3
click at [196, 525] on div "[EMAIL_ADDRESS][DOMAIN_NAME]" at bounding box center [443, 529] width 511 height 20
copy div "[EMAIL_ADDRESS][DOMAIN_NAME]"
drag, startPoint x: 99, startPoint y: 61, endPoint x: -2, endPoint y: 51, distance: 101.3
click at [0, 51] on html "Home Applications [PERSON_NAME] Applicants Organisations Individuals Moderation…" at bounding box center [691, 573] width 1382 height 1147
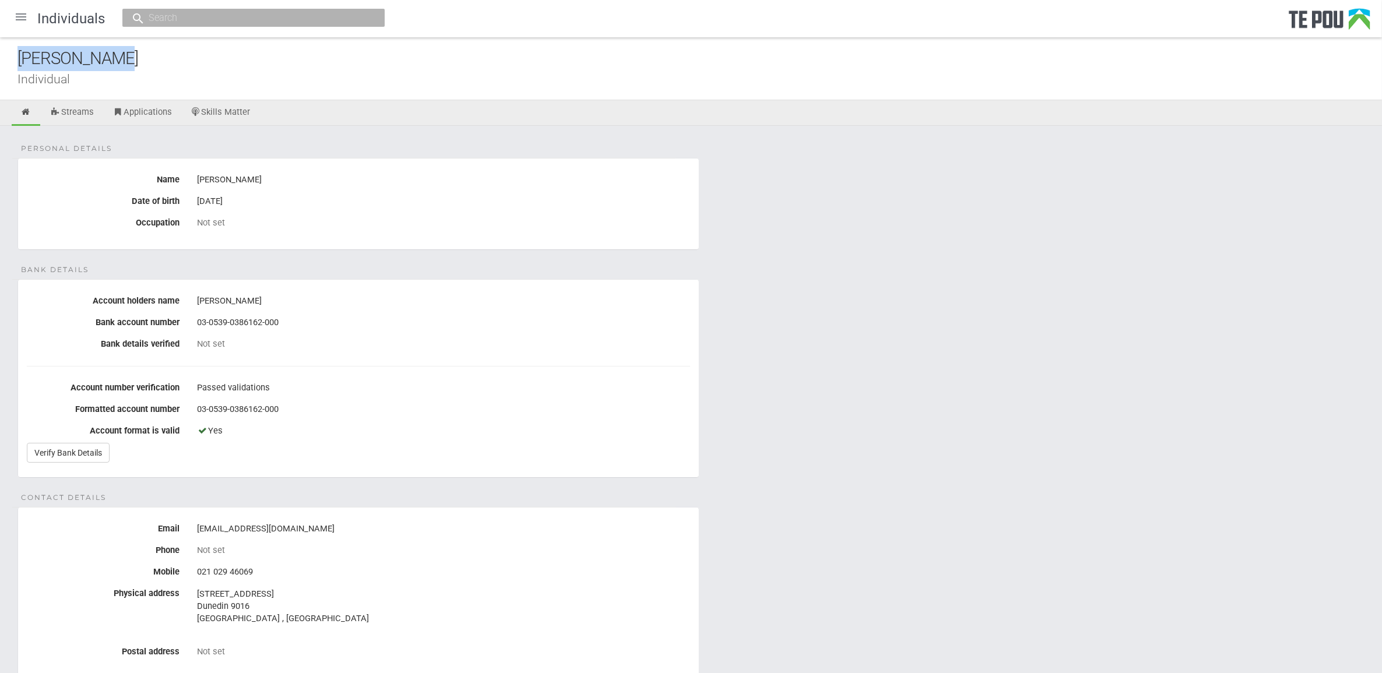
copy div "[PERSON_NAME]"
click at [101, 447] on link "Verify Bank Details" at bounding box center [68, 453] width 83 height 20
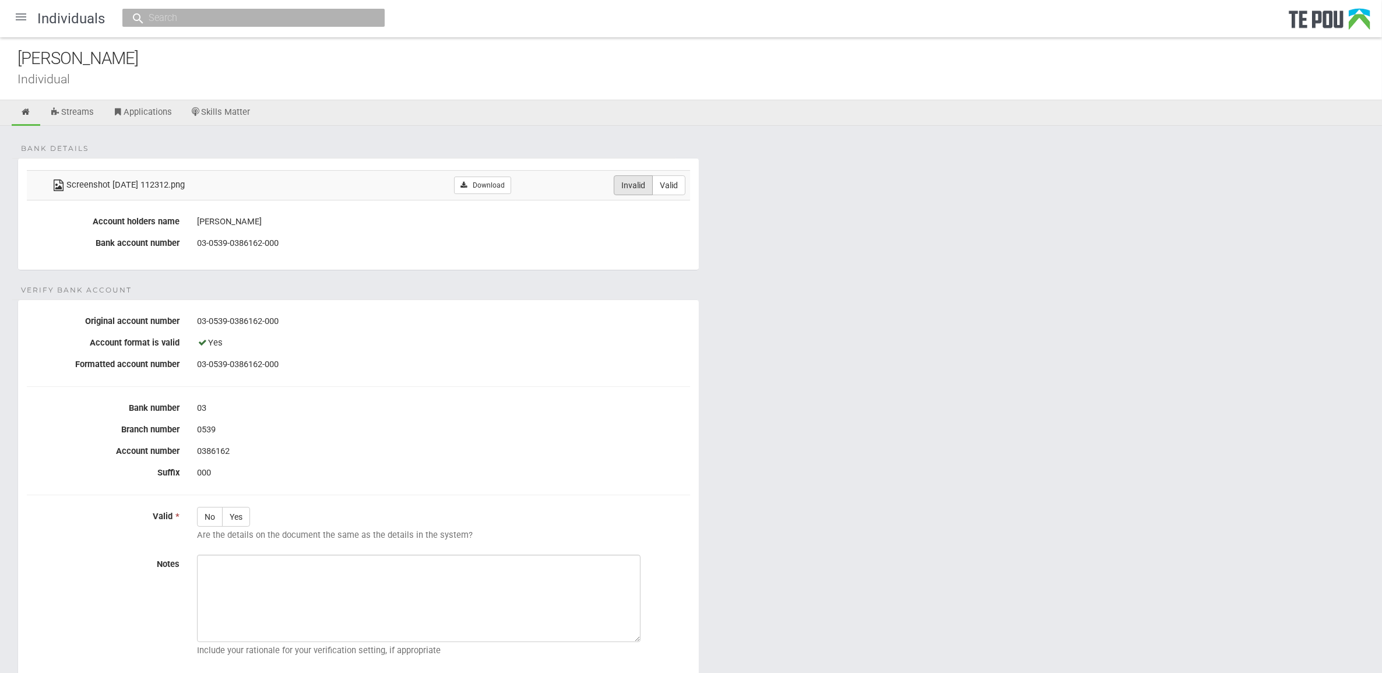
click at [625, 188] on label "Invalid" at bounding box center [633, 185] width 39 height 20
radio input "true"
click at [20, 21] on div at bounding box center [21, 17] width 28 height 28
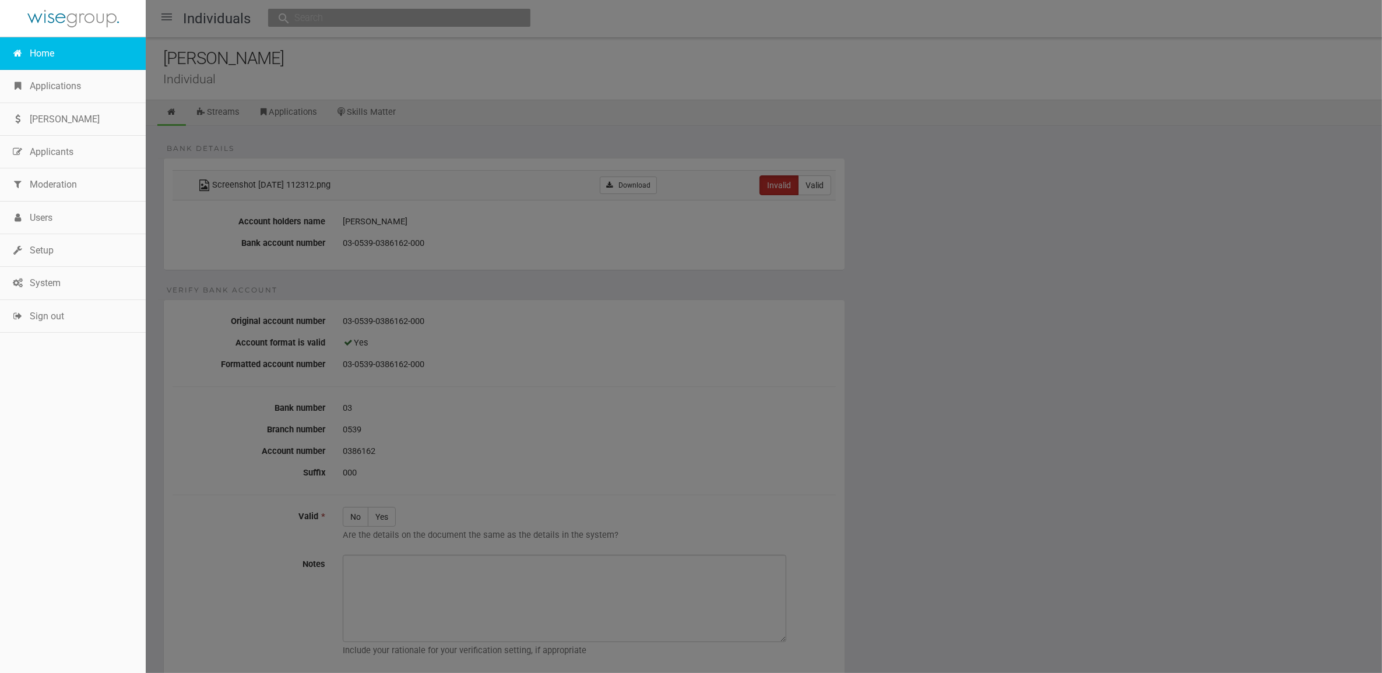
click at [59, 57] on link "Home" at bounding box center [73, 53] width 146 height 33
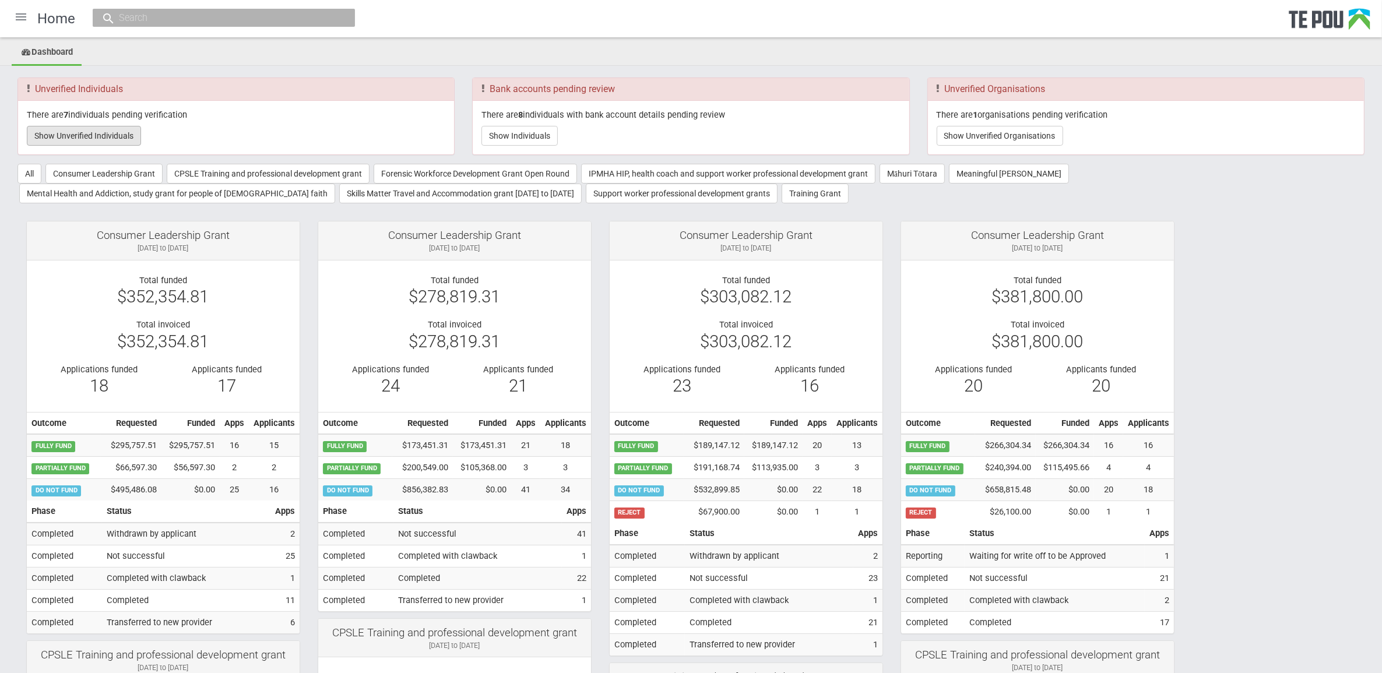
click at [99, 134] on button "Show Unverified Individuals" at bounding box center [84, 136] width 114 height 20
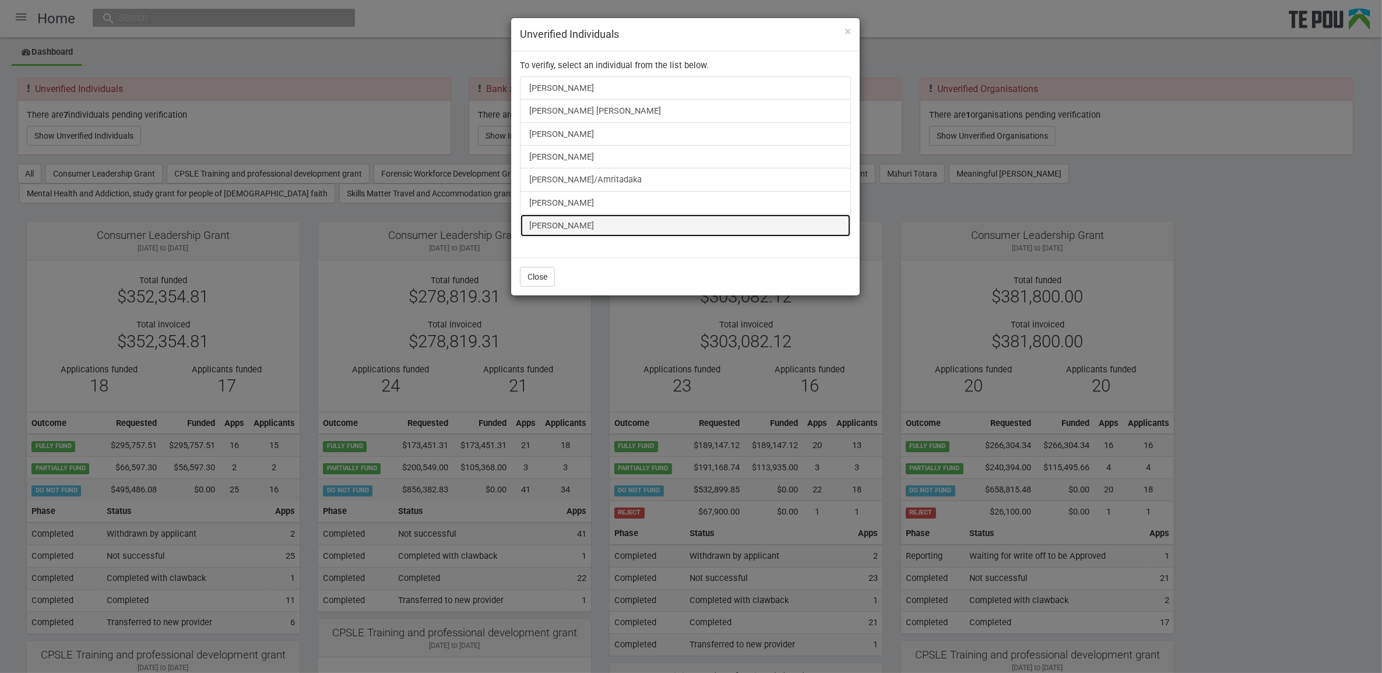
click at [574, 234] on link "[PERSON_NAME]" at bounding box center [685, 225] width 331 height 23
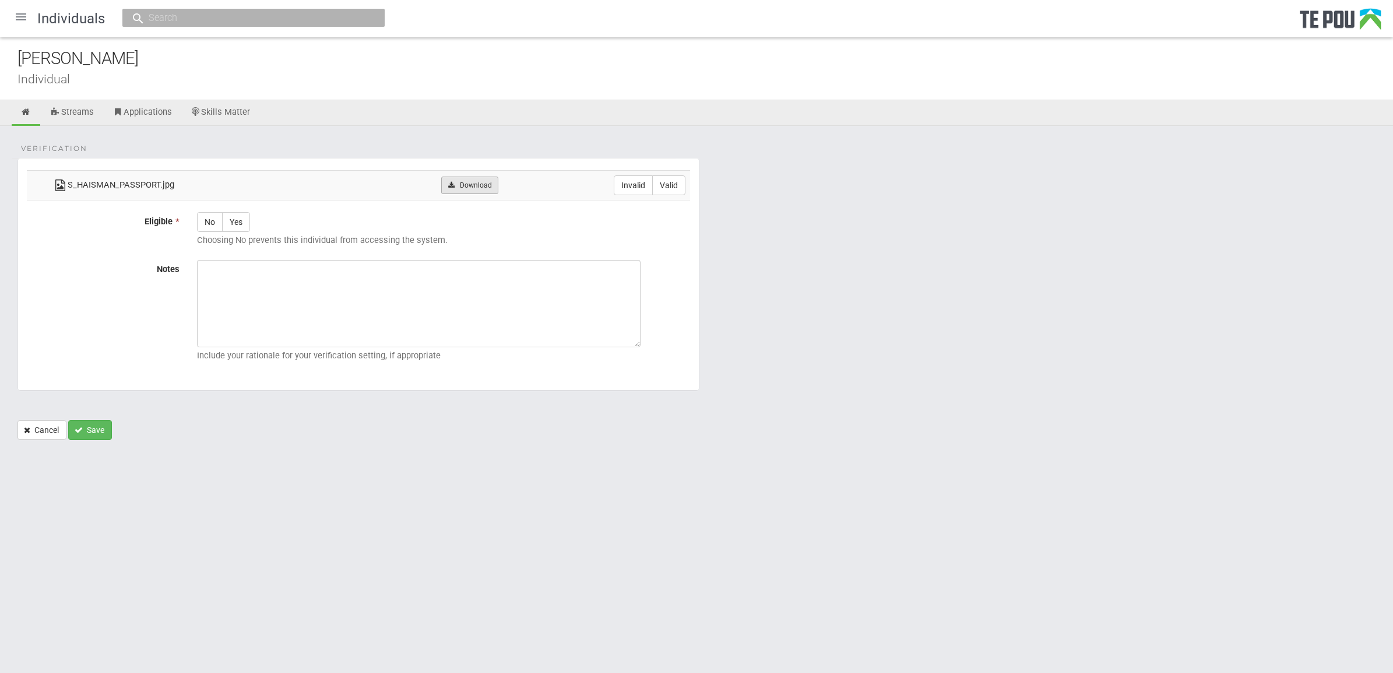
click at [476, 181] on link "Download" at bounding box center [469, 185] width 57 height 17
click at [677, 194] on label "Valid" at bounding box center [668, 185] width 33 height 20
radio input "true"
click at [243, 220] on label "Yes" at bounding box center [236, 222] width 28 height 20
radio input "true"
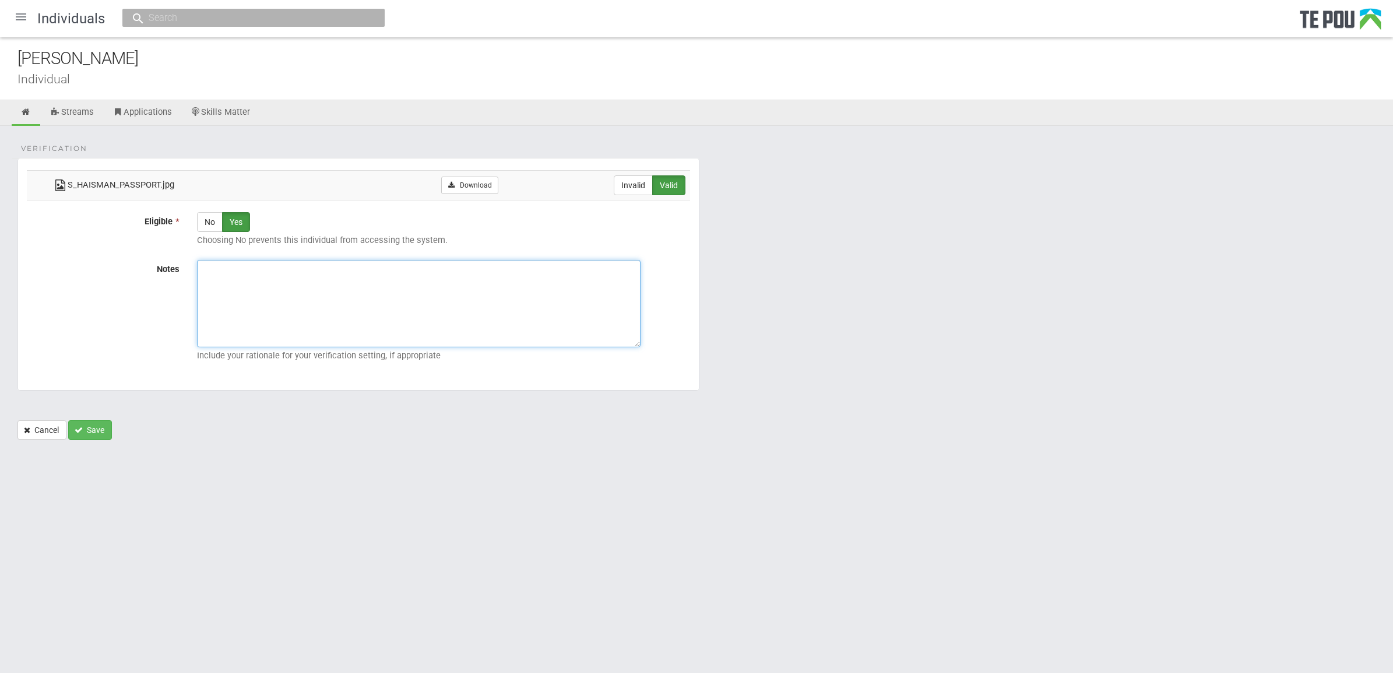
click at [419, 309] on textarea "Notes" at bounding box center [419, 303] width 444 height 87
paste textarea "Verified by [PERSON_NAME] @ [DATE]"
type textarea "Verified by [PERSON_NAME] @ [DATE]"
click at [85, 424] on button "Save" at bounding box center [90, 430] width 44 height 20
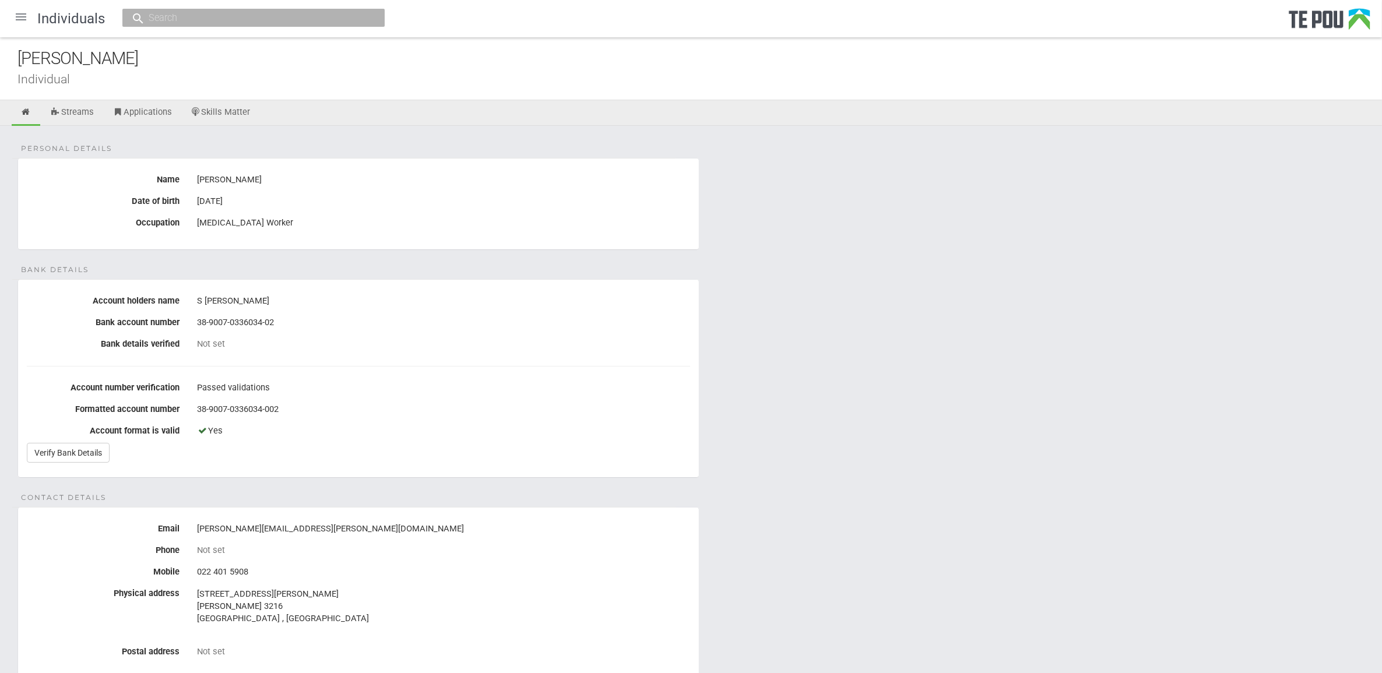
click at [987, 381] on div "Personal details Name [PERSON_NAME] Date of birth [DEMOGRAPHIC_DATA] Occupation…" at bounding box center [691, 612] width 1382 height 972
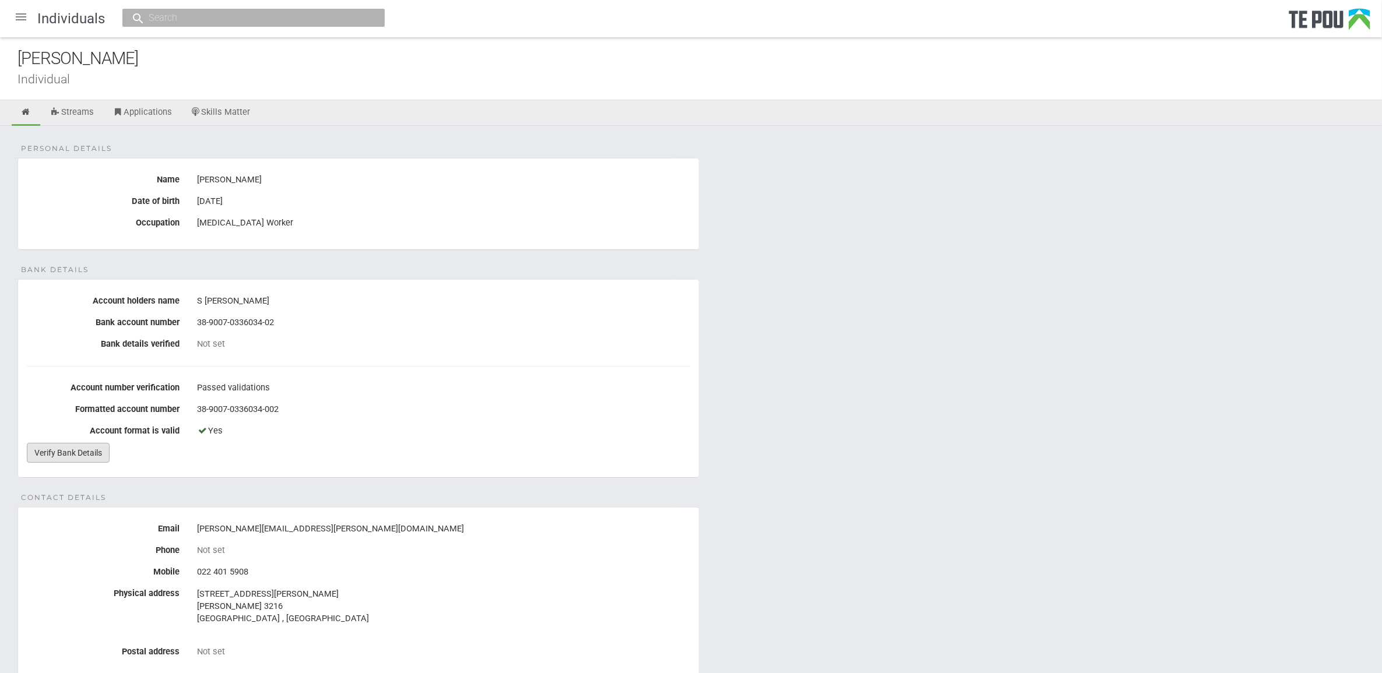
click at [71, 449] on link "Verify Bank Details" at bounding box center [68, 453] width 83 height 20
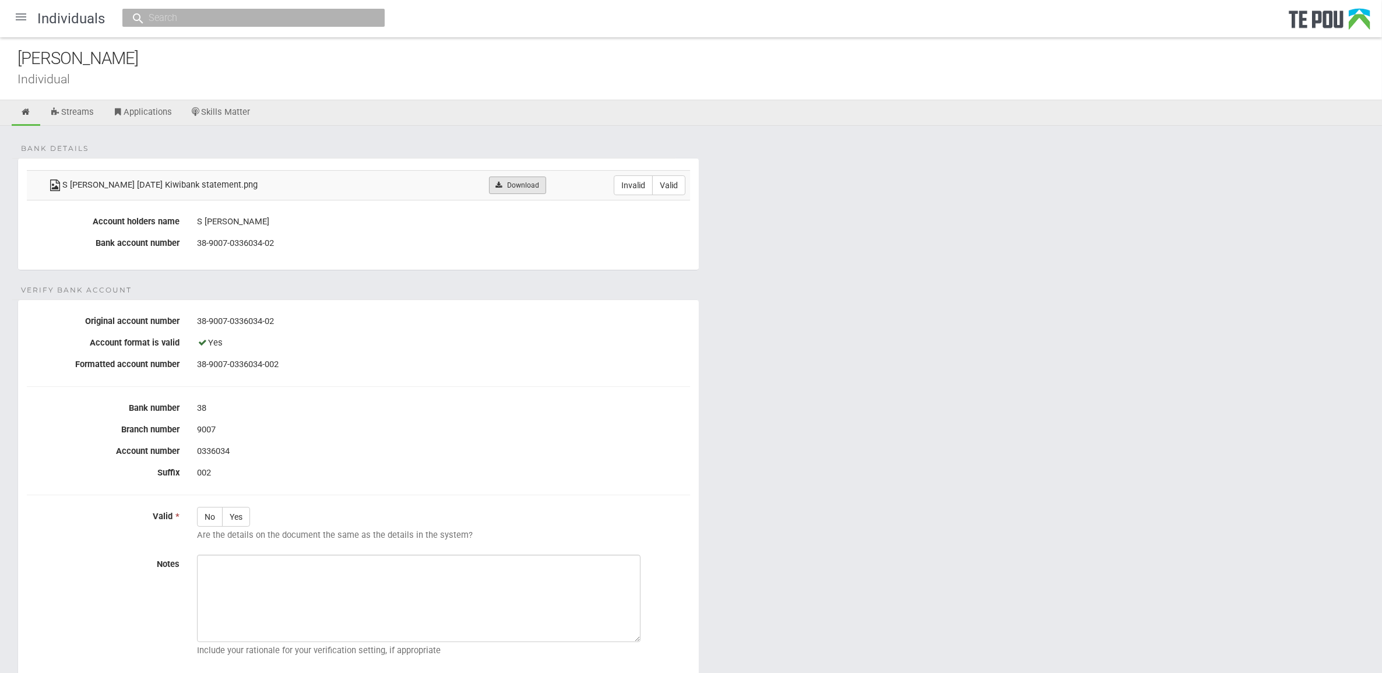
click at [503, 187] on link "Download" at bounding box center [517, 185] width 57 height 17
click at [683, 182] on label "Valid" at bounding box center [668, 185] width 33 height 20
radio input "true"
click at [243, 522] on label "Yes" at bounding box center [236, 517] width 28 height 20
radio input "true"
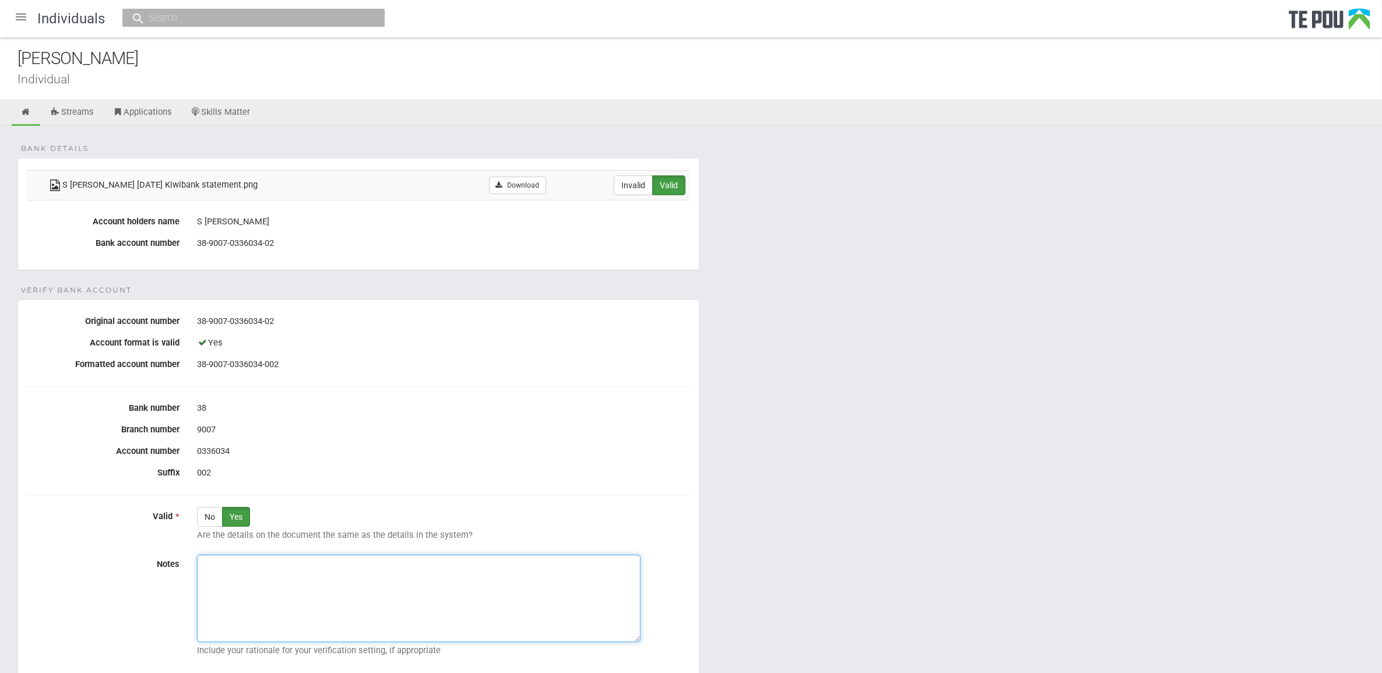
click at [293, 591] on textarea "Notes" at bounding box center [419, 598] width 444 height 87
paste textarea "Verified by [PERSON_NAME] @ [DATE]"
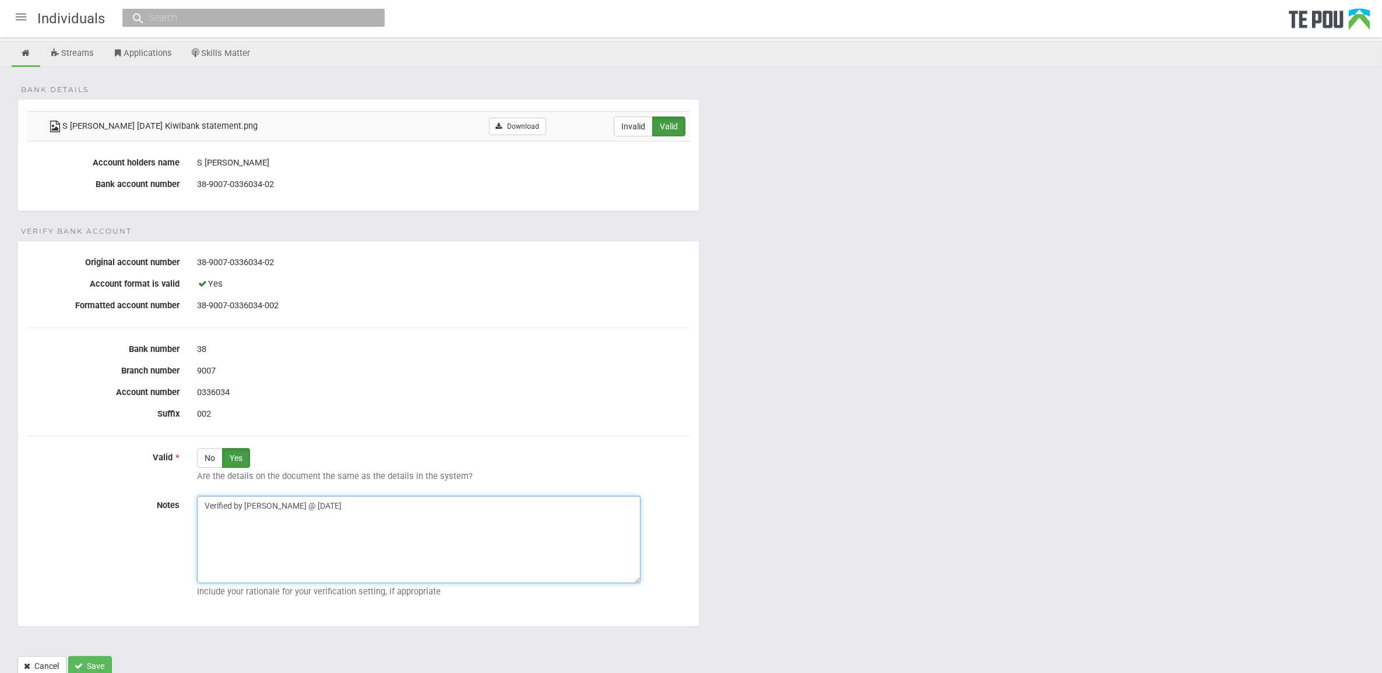
scroll to position [104, 0]
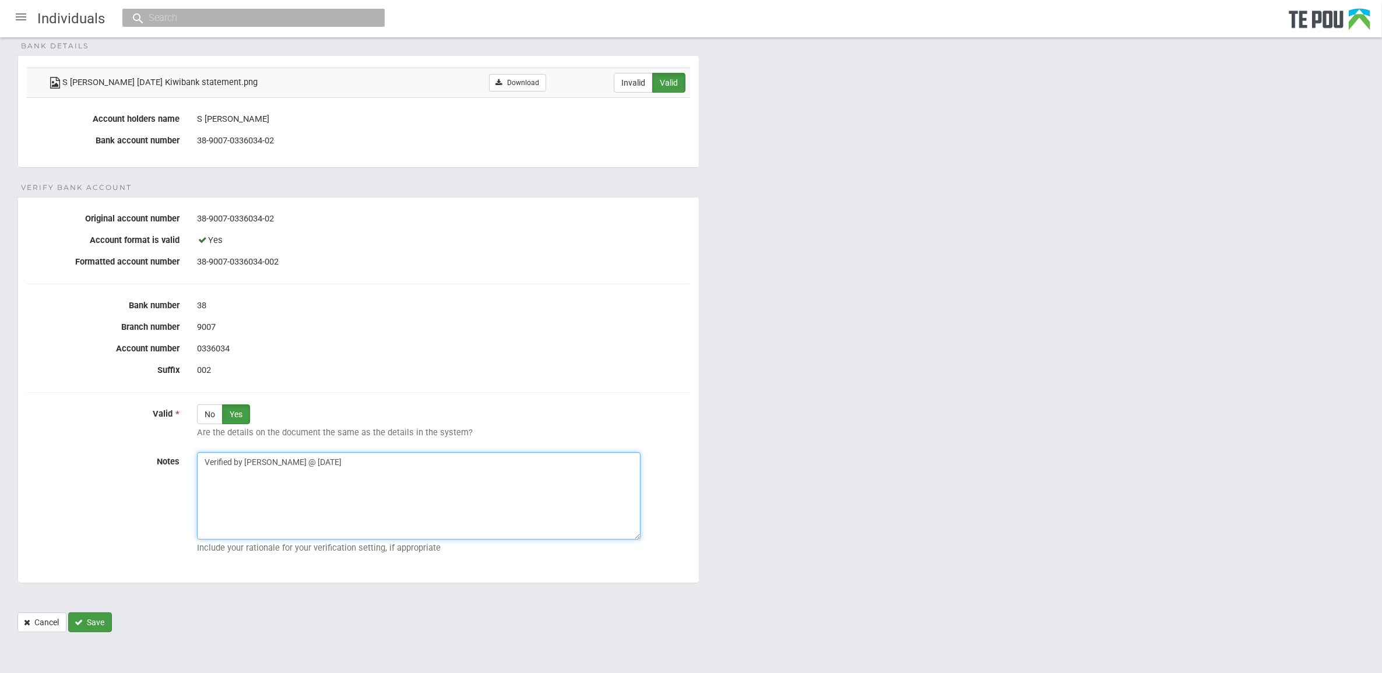
type textarea "Verified by [PERSON_NAME] @ [DATE]"
click at [85, 619] on button "Save" at bounding box center [90, 623] width 44 height 20
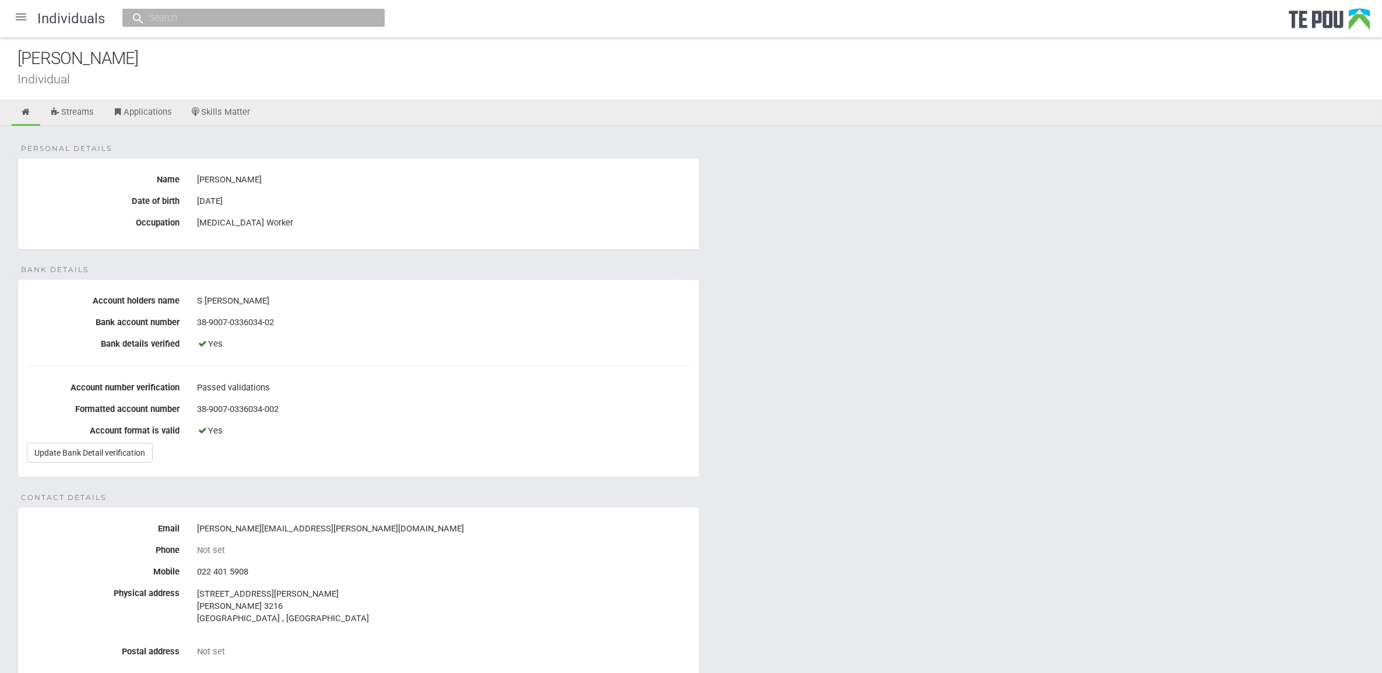
click at [15, 17] on div at bounding box center [21, 17] width 28 height 28
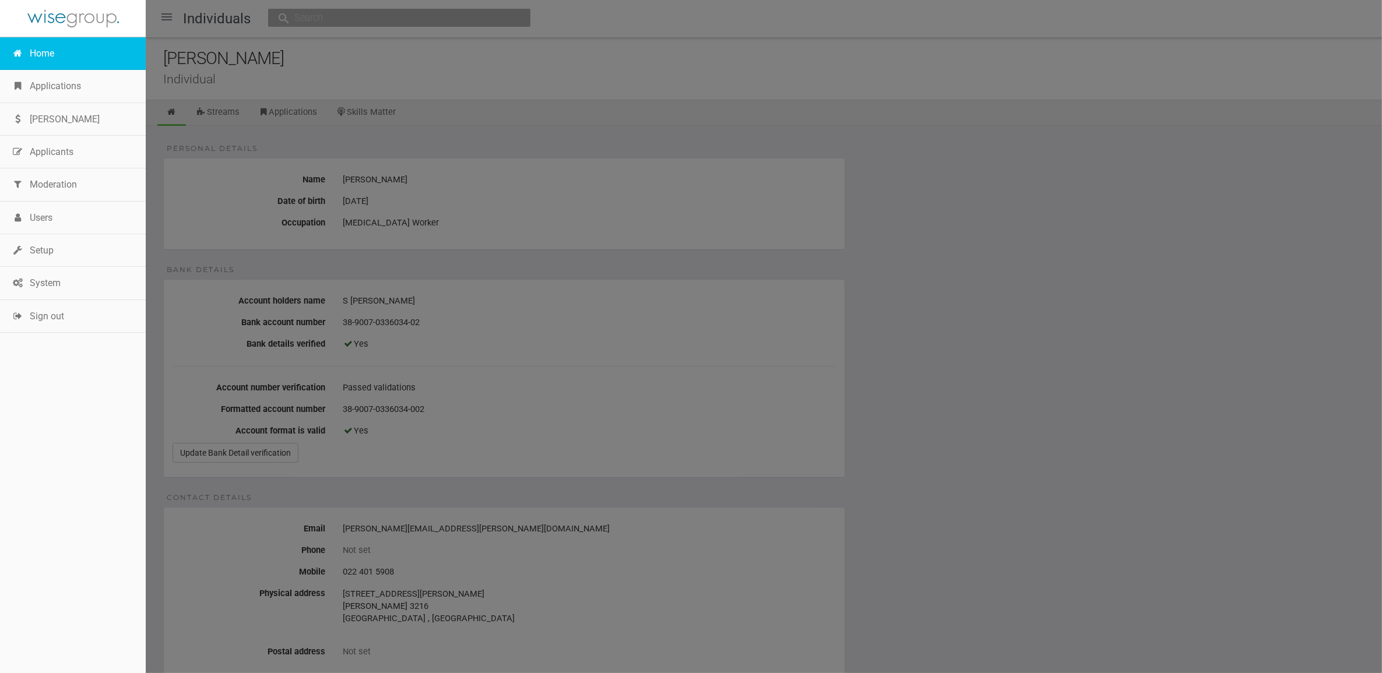
click at [44, 53] on link "Home" at bounding box center [73, 53] width 146 height 33
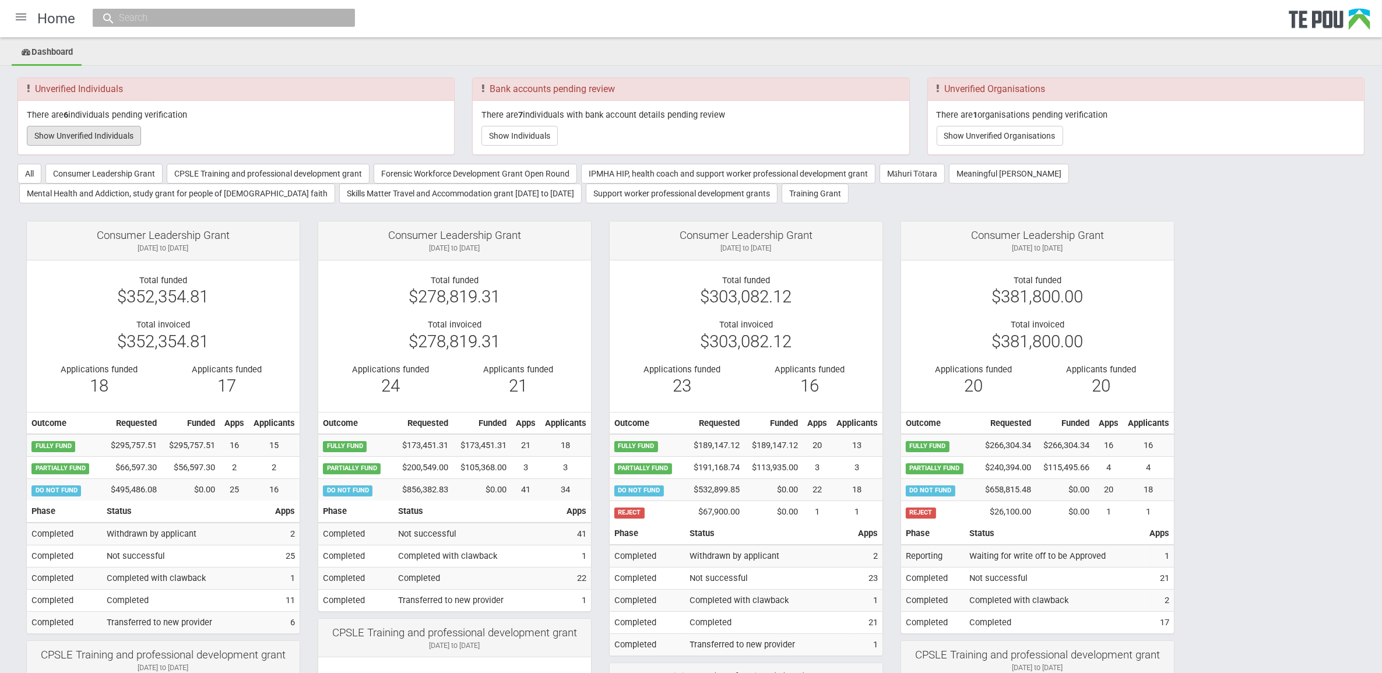
click at [97, 138] on button "Show Unverified Individuals" at bounding box center [84, 136] width 114 height 20
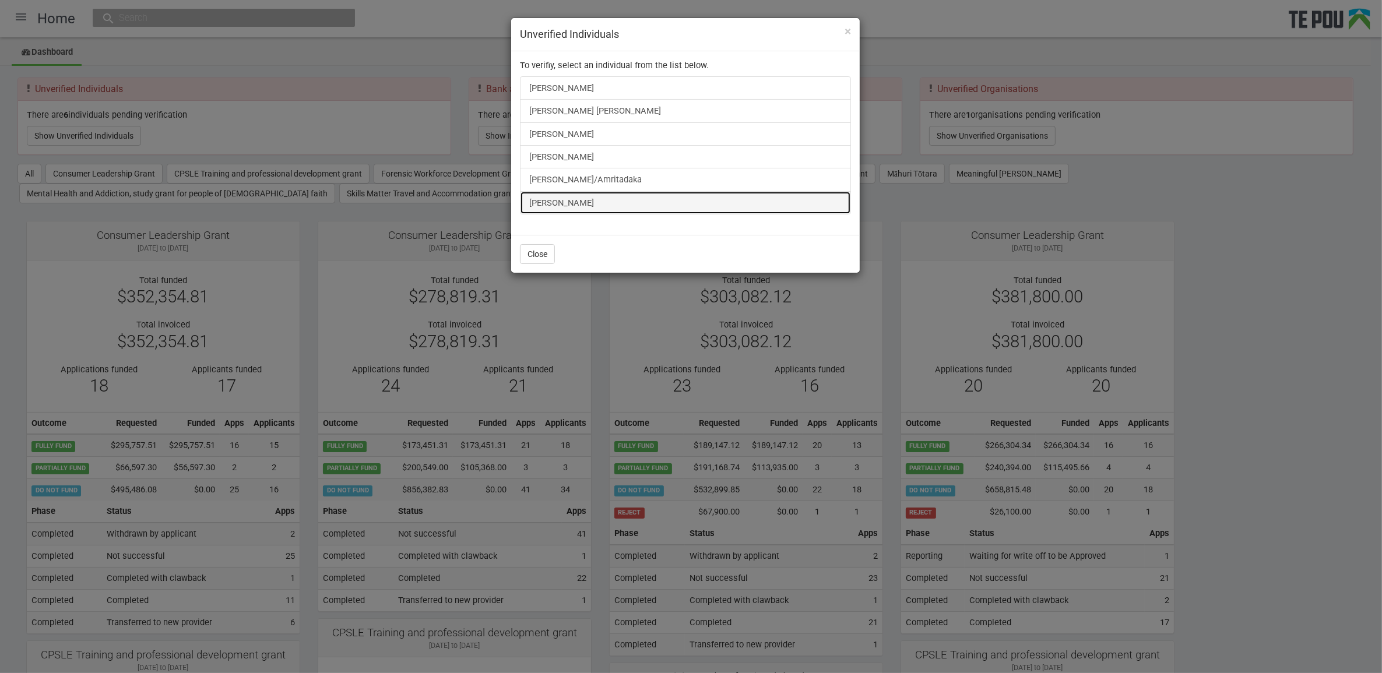
click at [586, 211] on link "[PERSON_NAME]" at bounding box center [685, 202] width 331 height 23
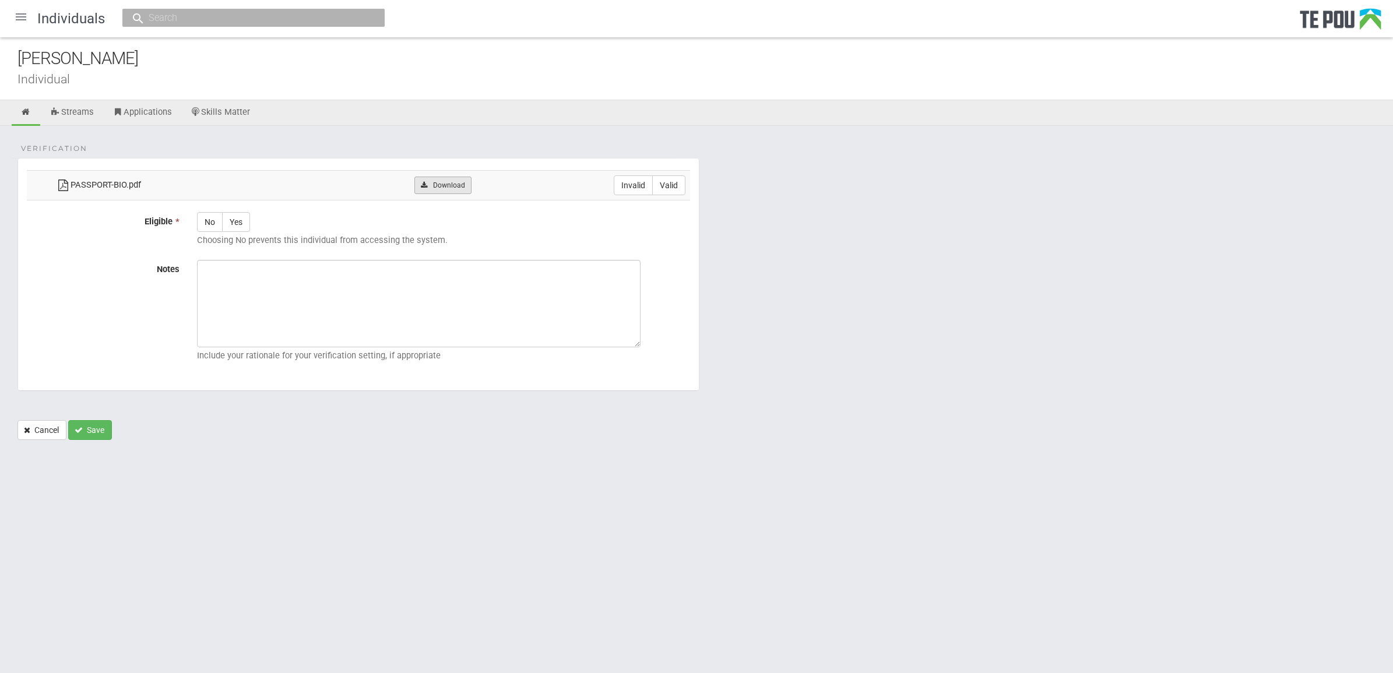
click at [433, 184] on link "Download" at bounding box center [443, 185] width 57 height 17
drag, startPoint x: 919, startPoint y: 298, endPoint x: 866, endPoint y: 278, distance: 57.6
click at [919, 298] on form "Verification PASSPORT-BIO.pdf Download Invalid Valid Eligible * No Yes Choosing…" at bounding box center [696, 299] width 1358 height 282
click at [684, 182] on label "Valid" at bounding box center [668, 185] width 33 height 20
radio input "true"
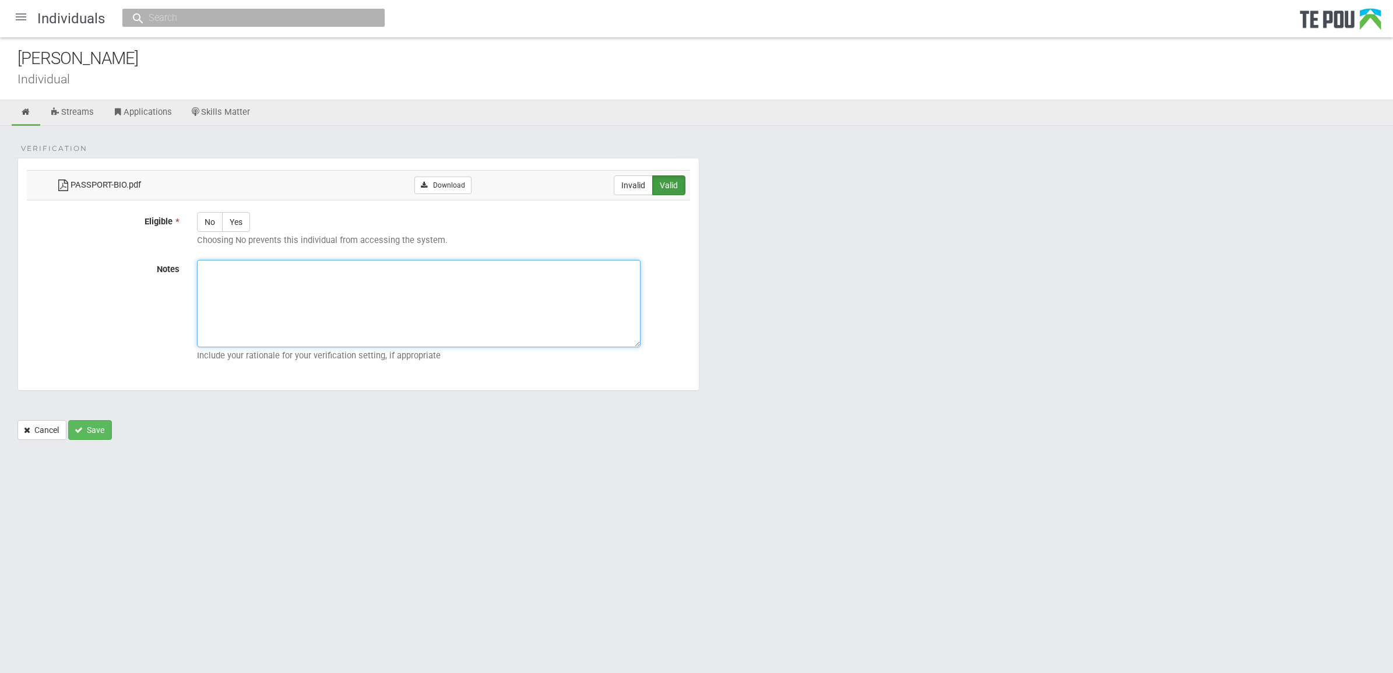
click at [304, 294] on textarea "Notes" at bounding box center [419, 303] width 444 height 87
click at [234, 219] on label "Yes" at bounding box center [236, 222] width 28 height 20
radio input "true"
click at [237, 276] on textarea "Notes" at bounding box center [419, 303] width 444 height 87
paste textarea "Verified by Melody @ 23/9/2025"
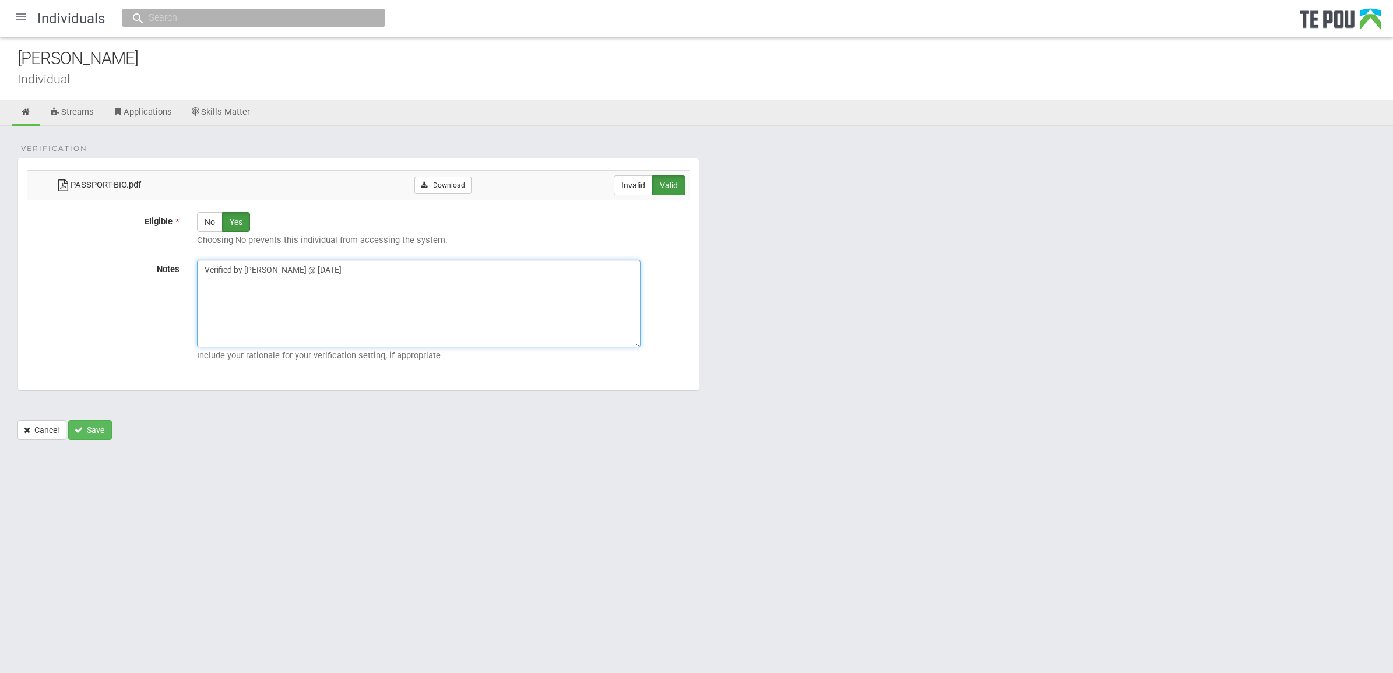
click at [537, 308] on textarea "Verified by Melody @ 23/9/2025" at bounding box center [419, 303] width 444 height 87
type textarea "Verified by Melody @ 23/9/2025"
click at [108, 433] on button "Save" at bounding box center [90, 430] width 44 height 20
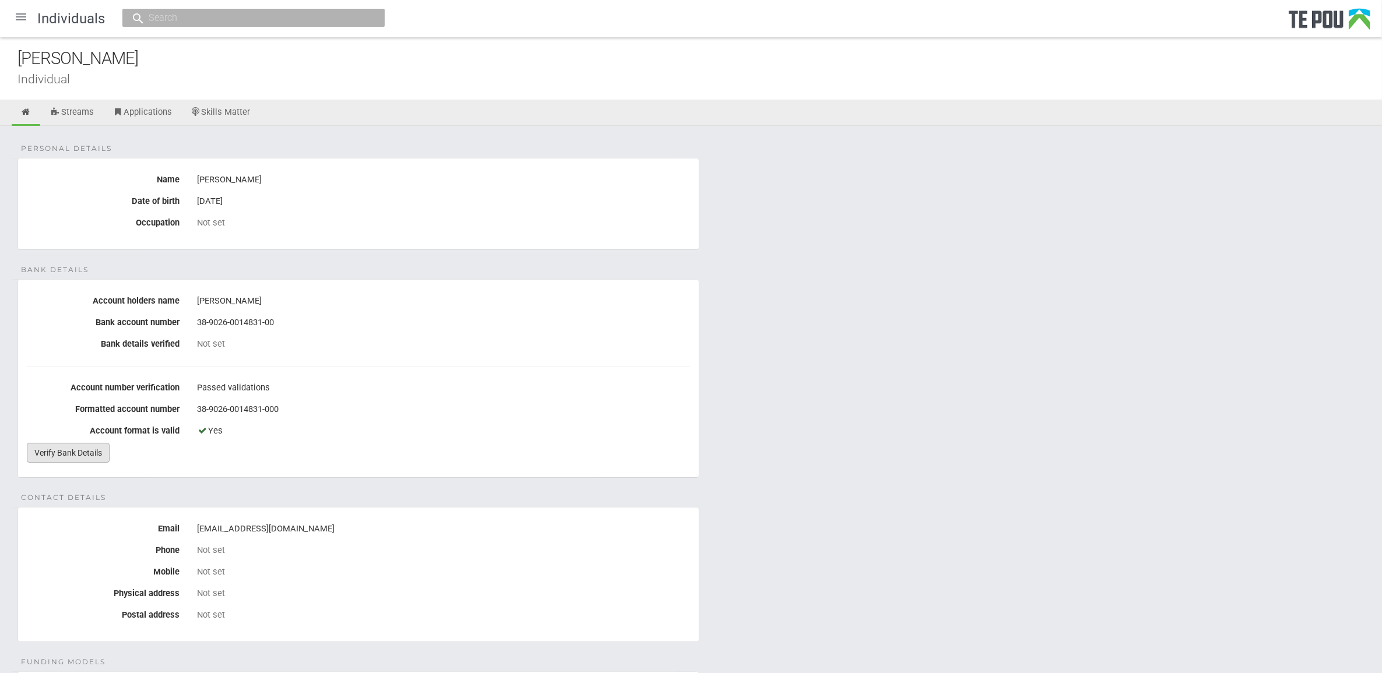
click at [80, 444] on link "Verify Bank Details" at bounding box center [68, 453] width 83 height 20
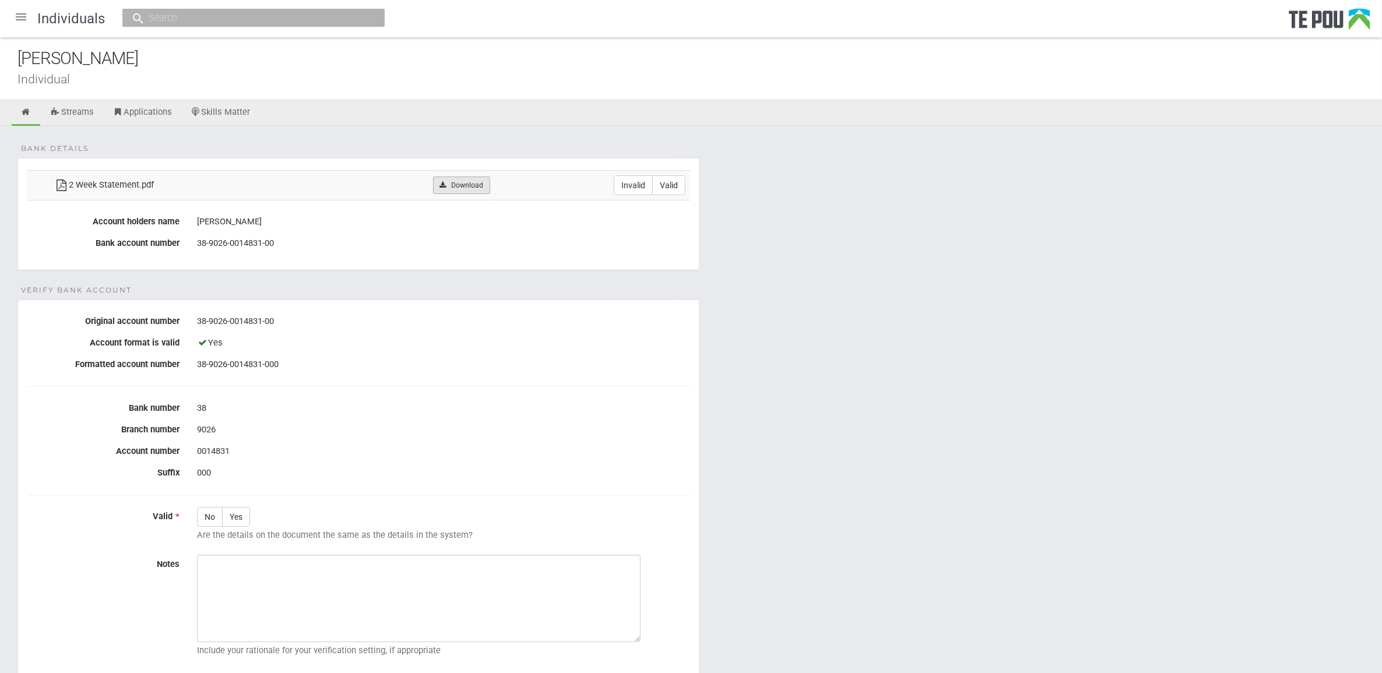
click at [473, 185] on link "Download" at bounding box center [461, 185] width 57 height 17
